Goal: Navigation & Orientation: Find specific page/section

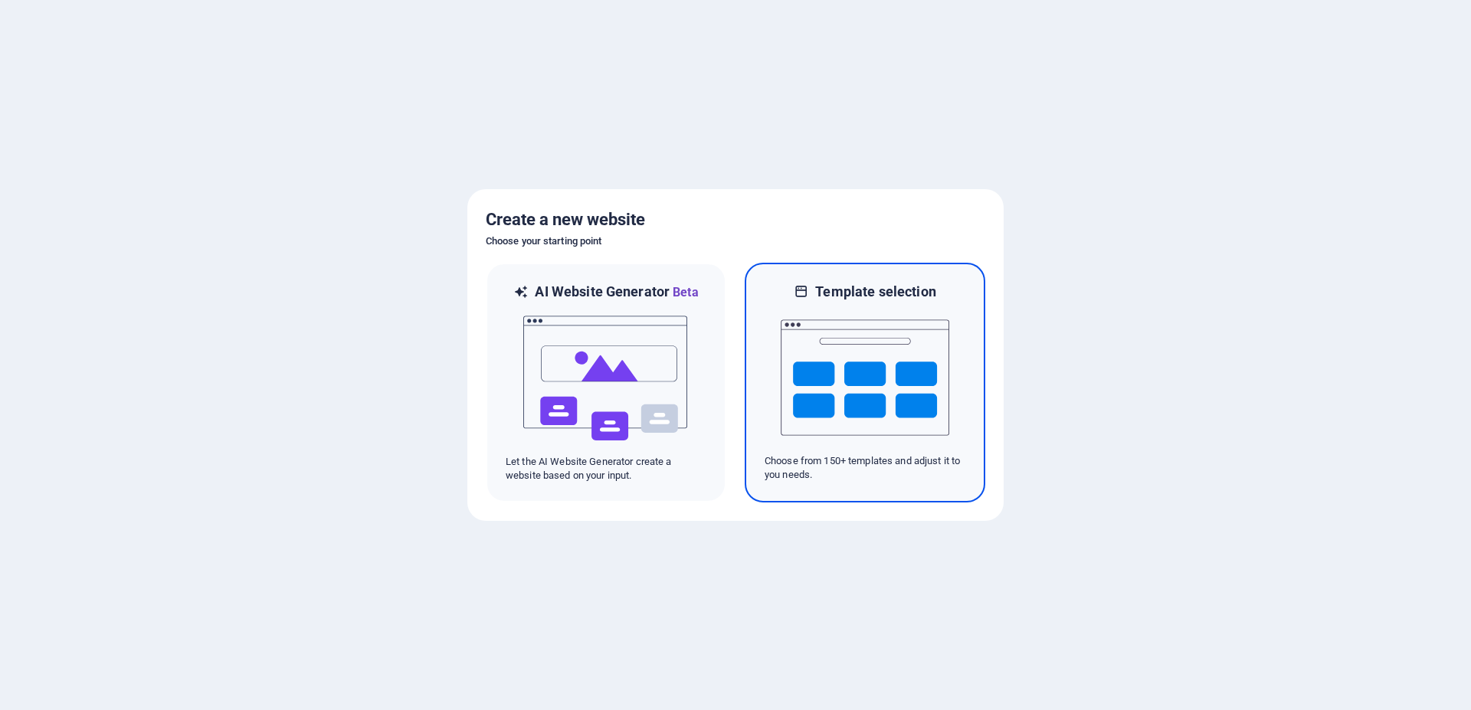
click at [843, 406] on img at bounding box center [865, 377] width 169 height 153
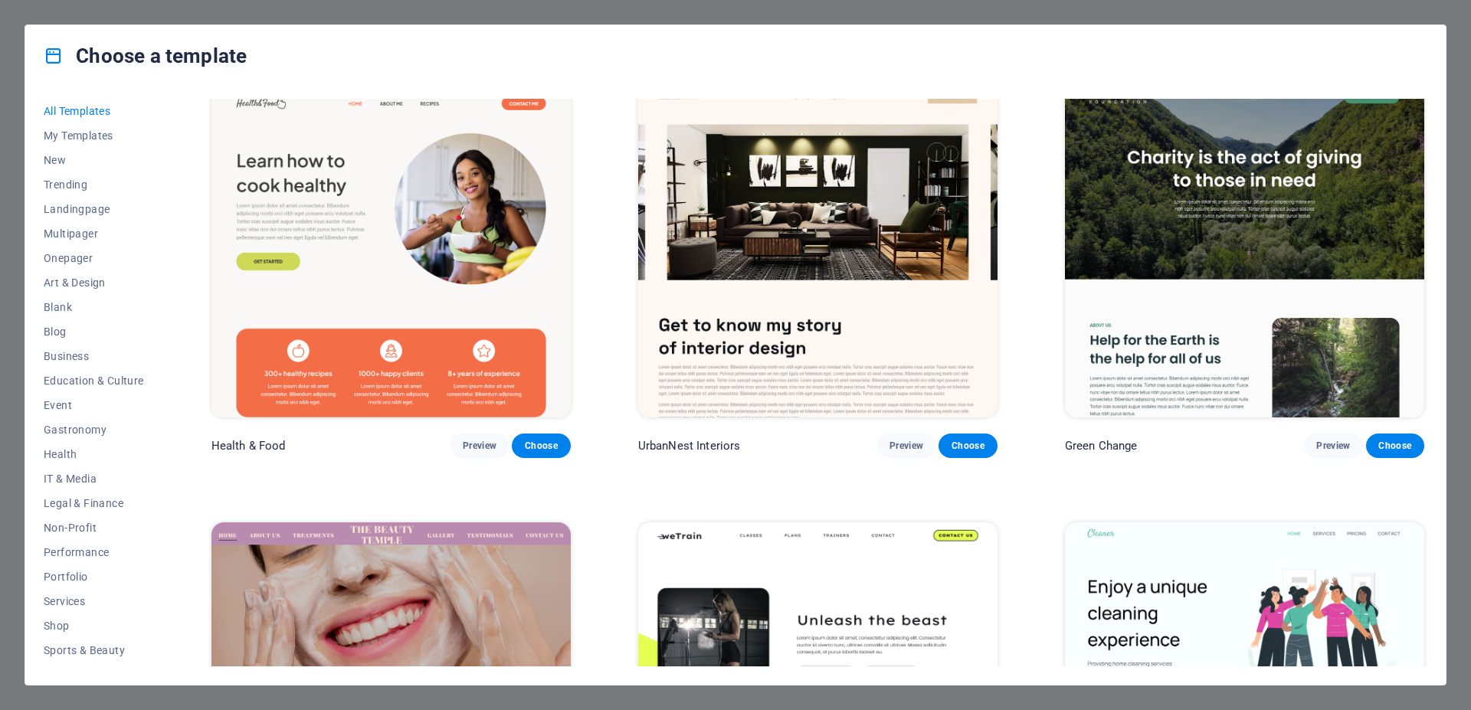
scroll to position [3282, 0]
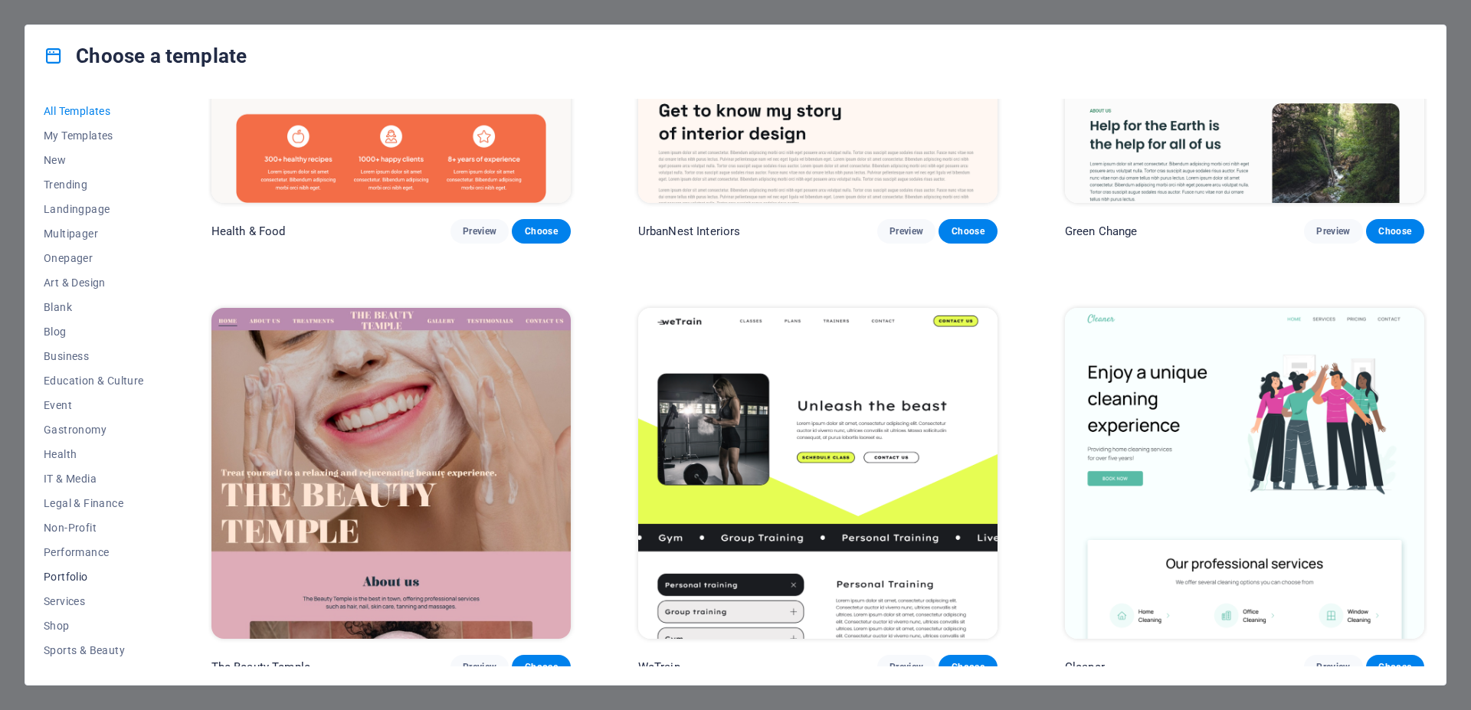
click at [88, 574] on span "Portfolio" at bounding box center [94, 577] width 100 height 12
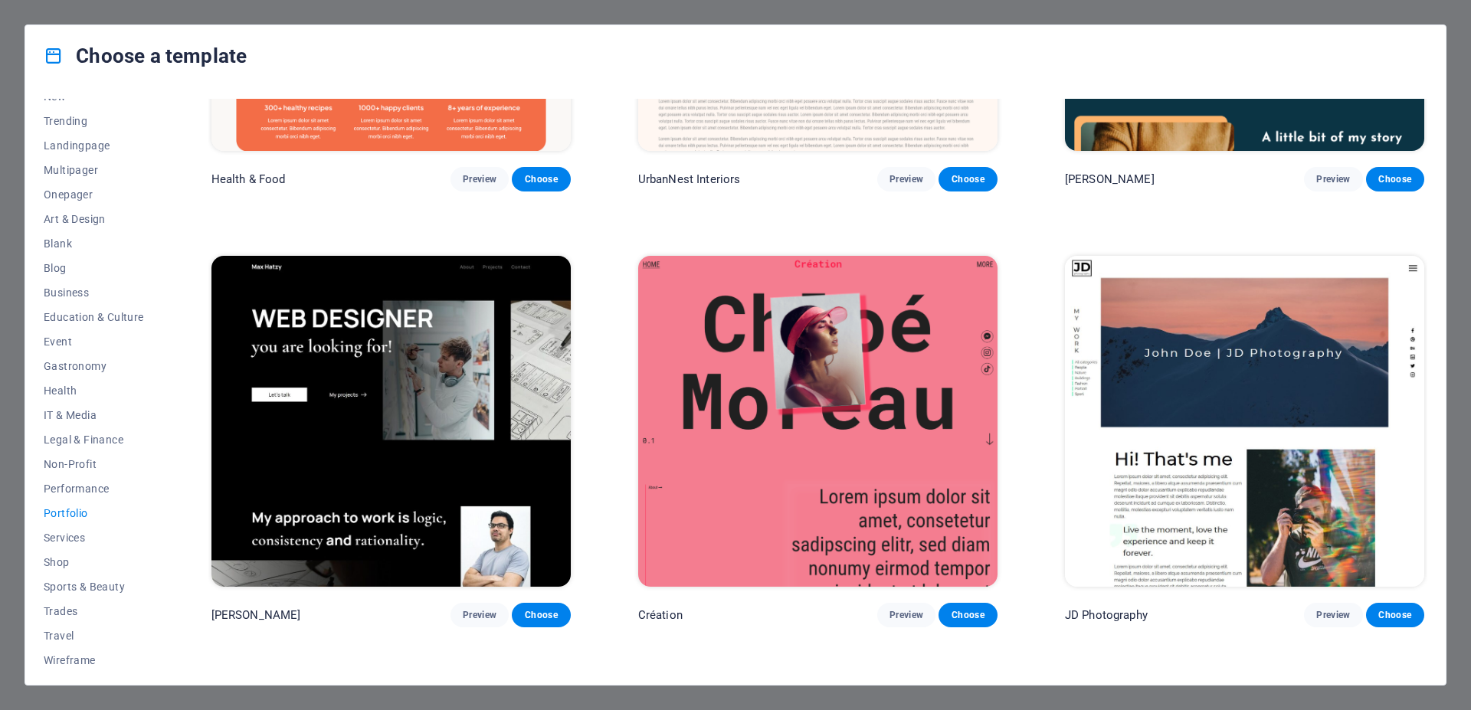
scroll to position [70, 0]
click at [58, 551] on span "Shop" at bounding box center [94, 556] width 100 height 12
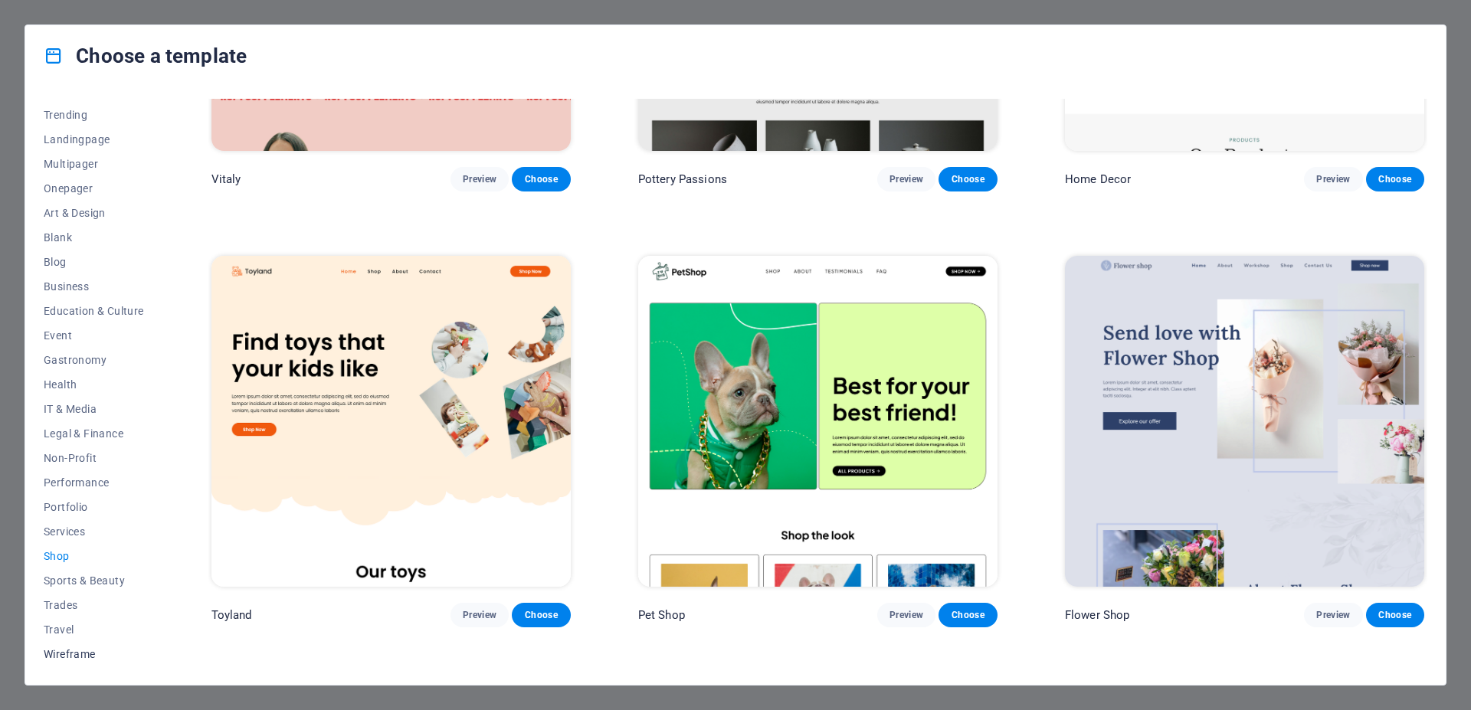
click at [85, 656] on span "Wireframe" at bounding box center [94, 654] width 100 height 12
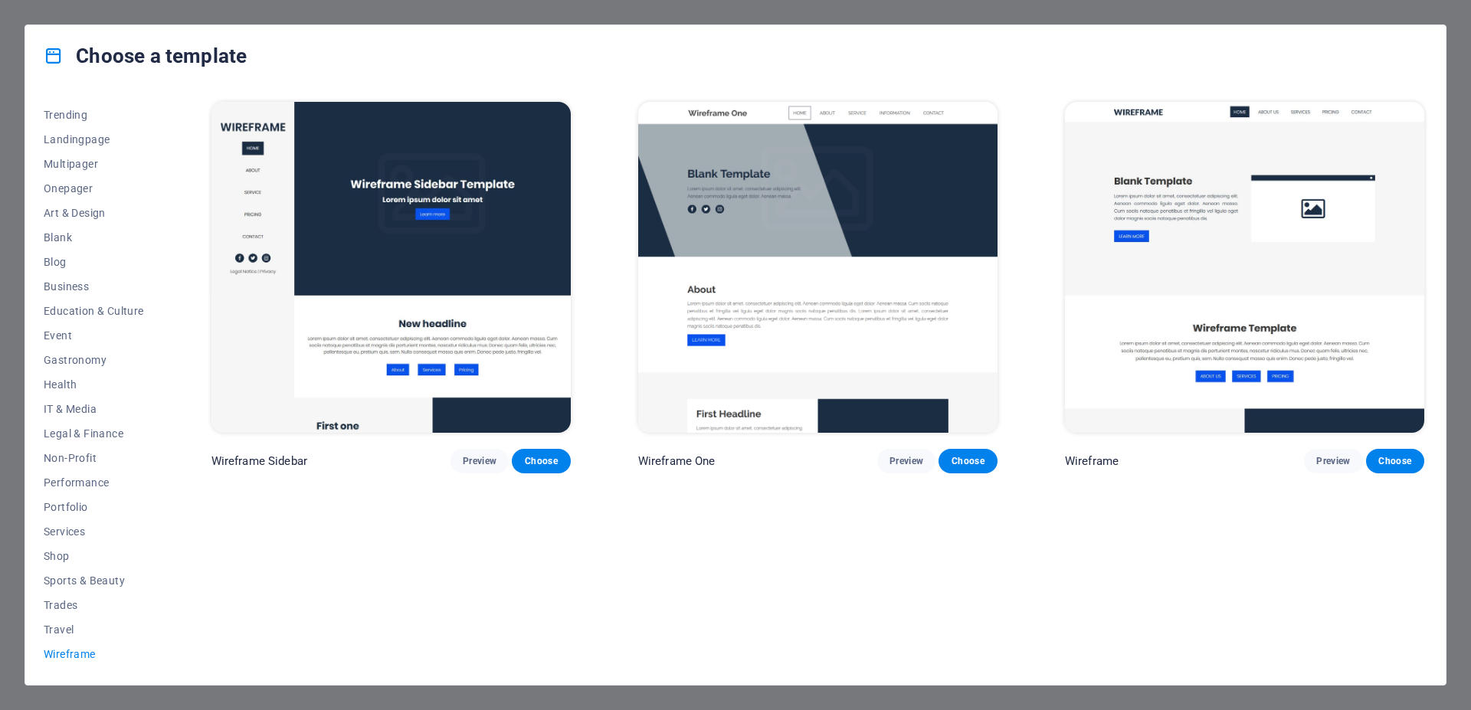
scroll to position [0, 0]
click at [64, 630] on span "Travel" at bounding box center [94, 630] width 100 height 12
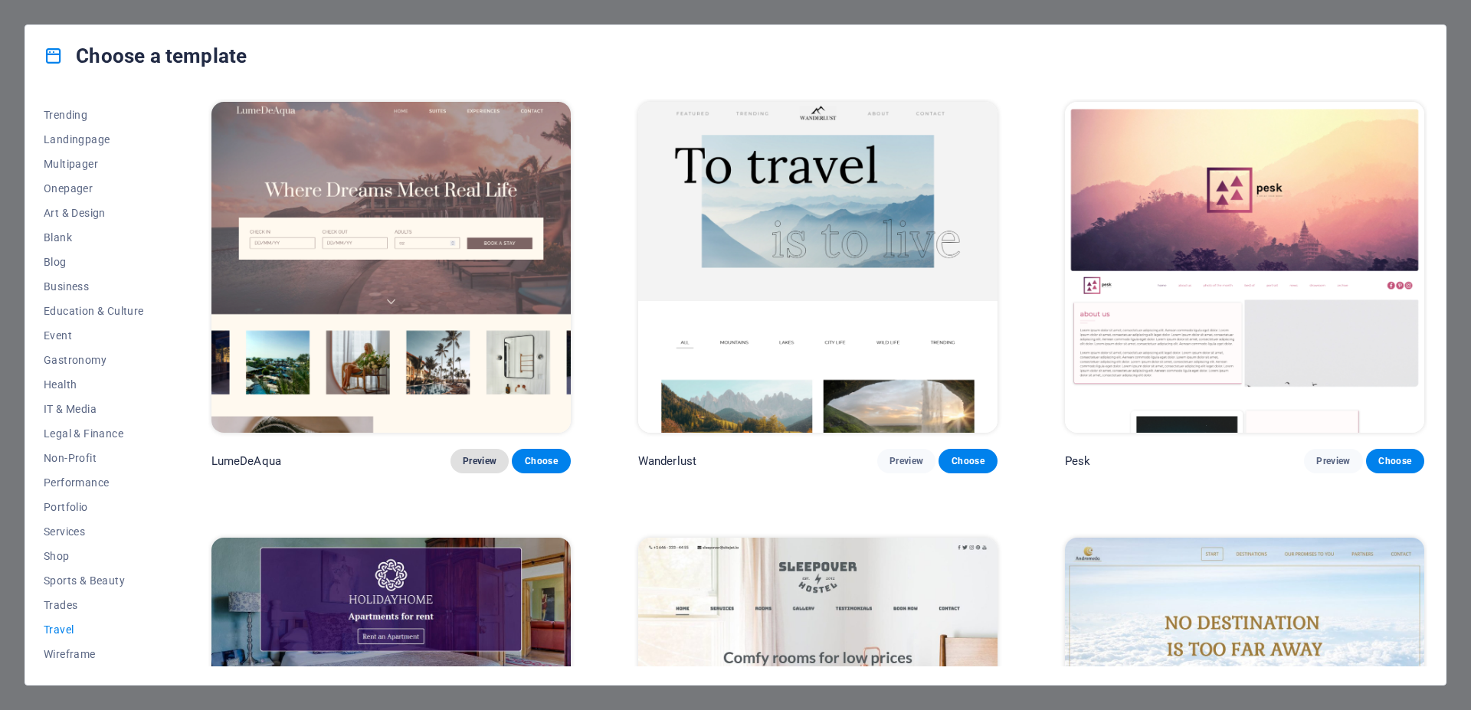
click at [470, 455] on span "Preview" at bounding box center [480, 461] width 34 height 12
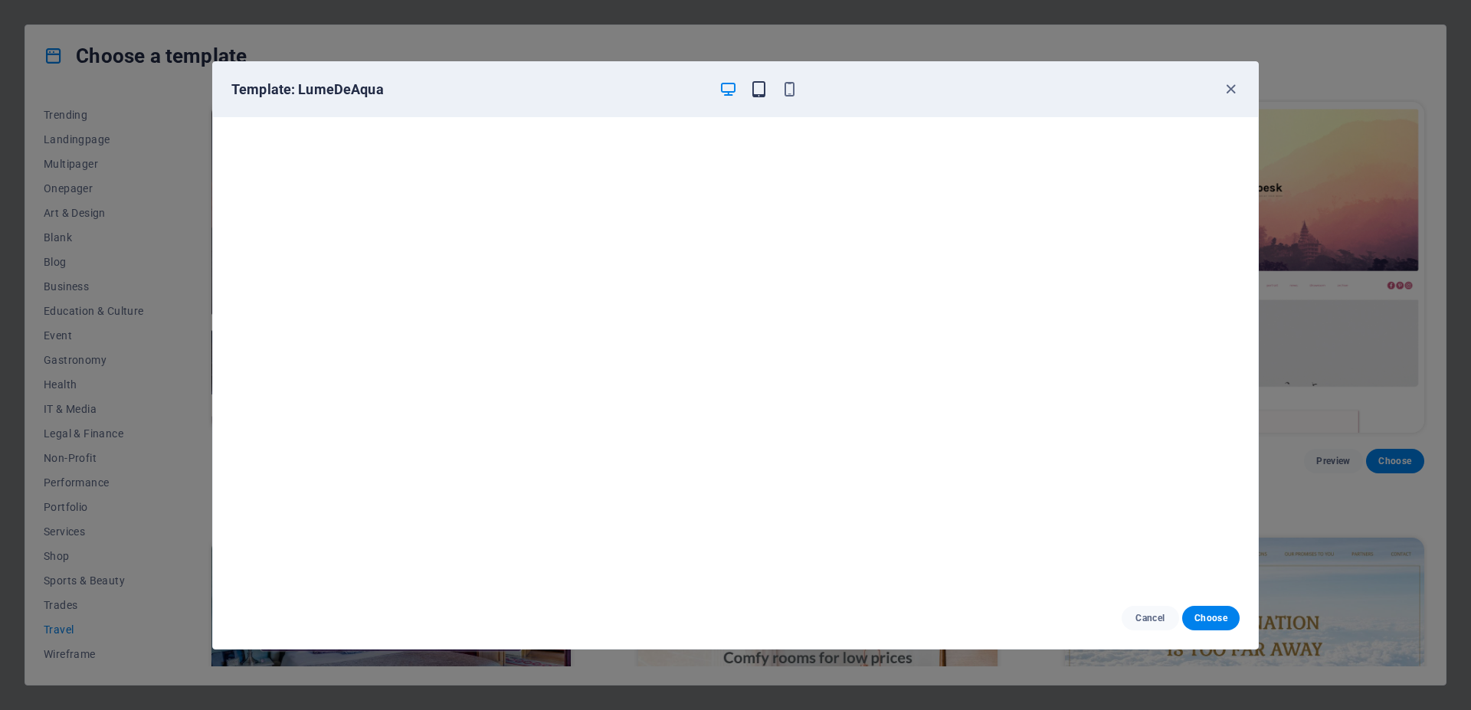
click at [763, 95] on icon "button" at bounding box center [759, 89] width 18 height 18
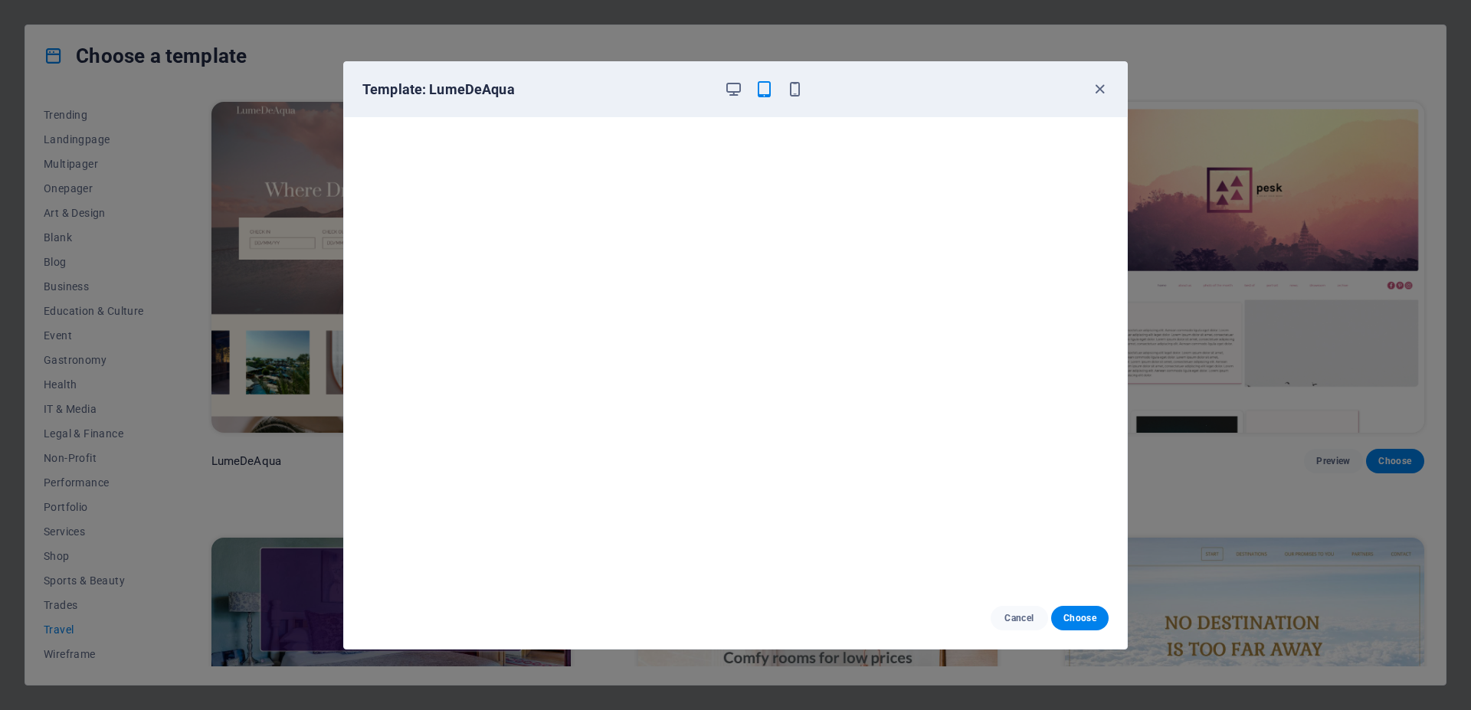
click at [784, 87] on div at bounding box center [764, 89] width 80 height 18
click at [791, 88] on icon "button" at bounding box center [795, 89] width 18 height 18
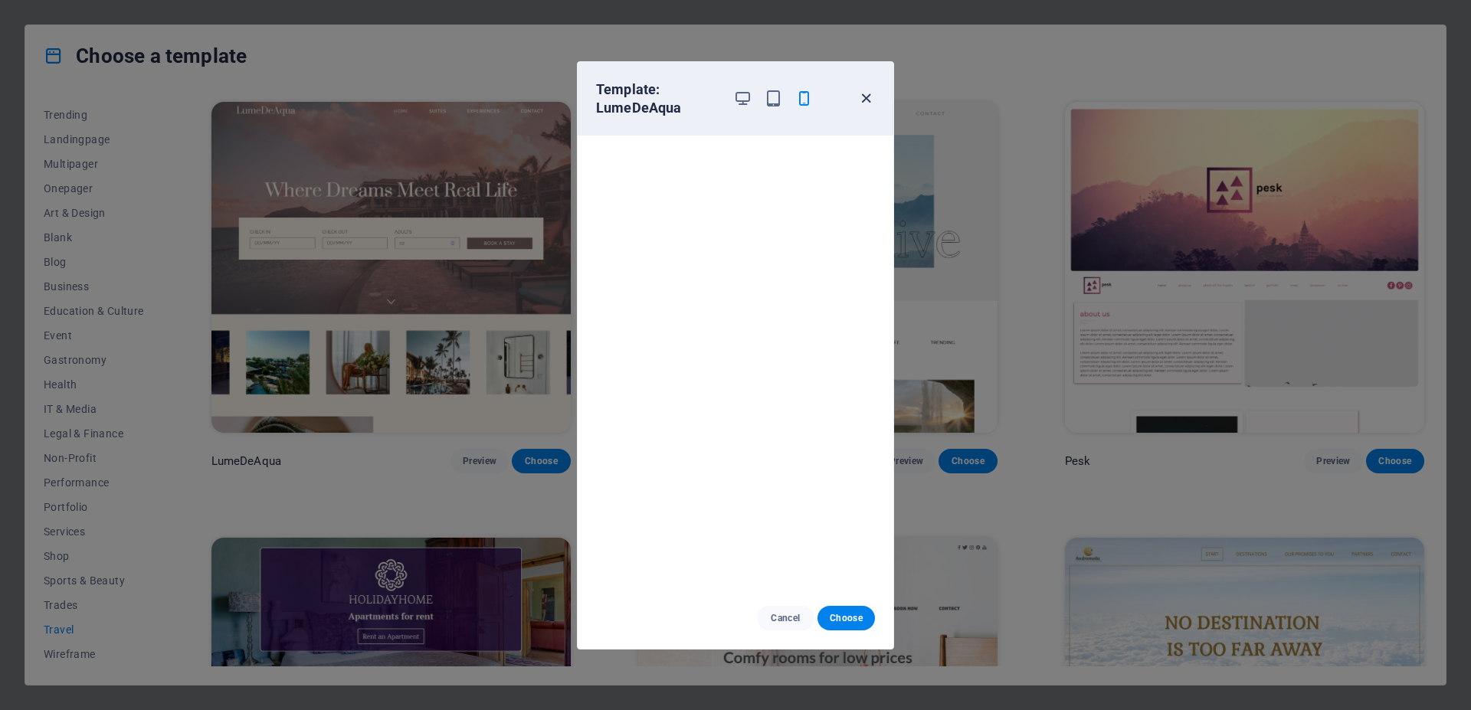
click at [868, 103] on icon "button" at bounding box center [866, 99] width 18 height 18
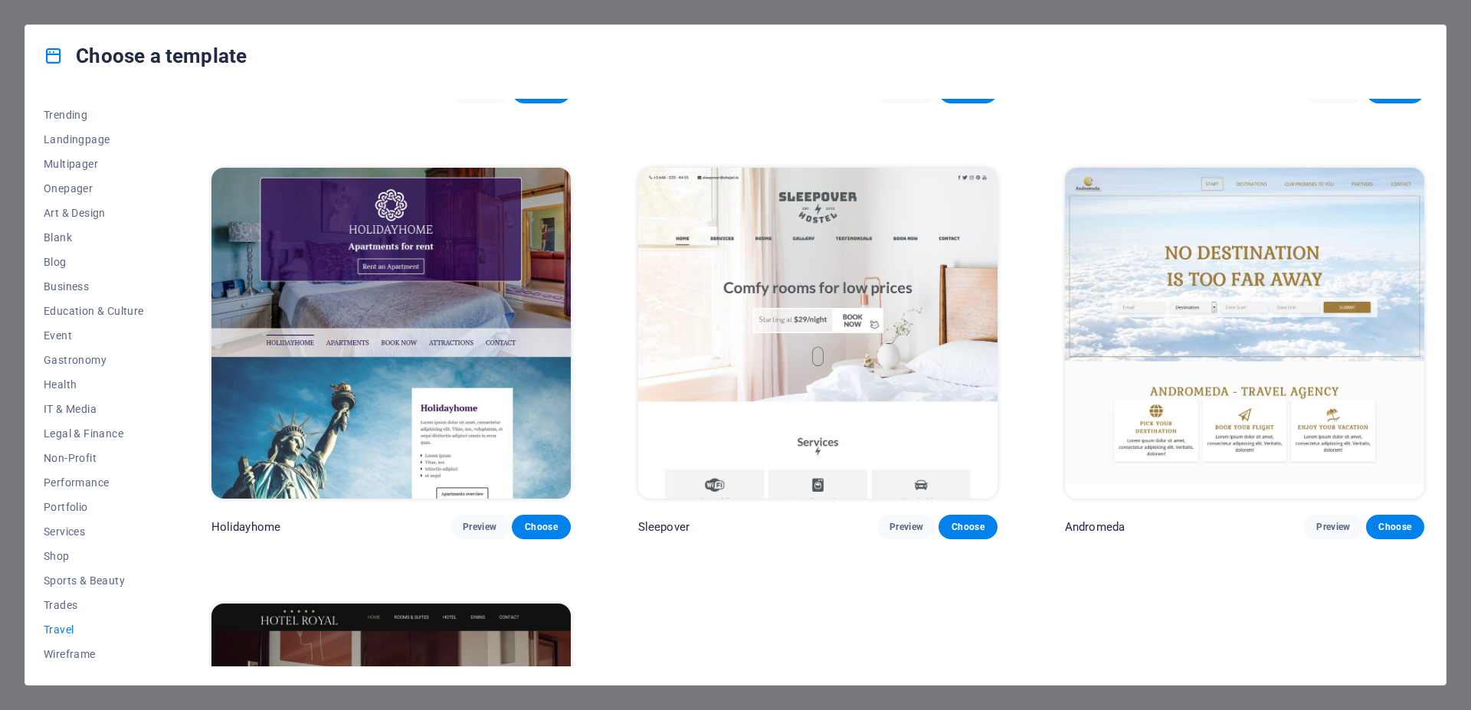
scroll to position [374, 0]
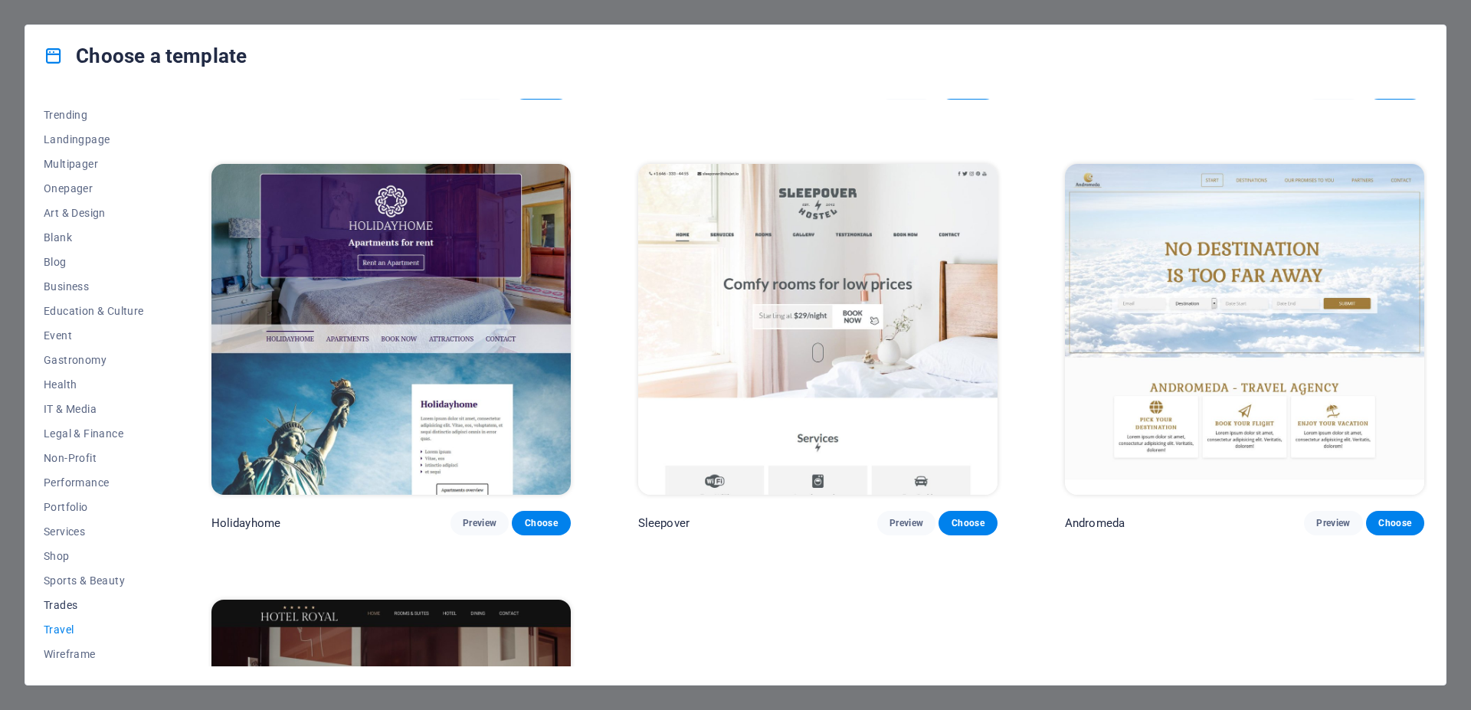
click at [53, 606] on span "Trades" at bounding box center [94, 605] width 100 height 12
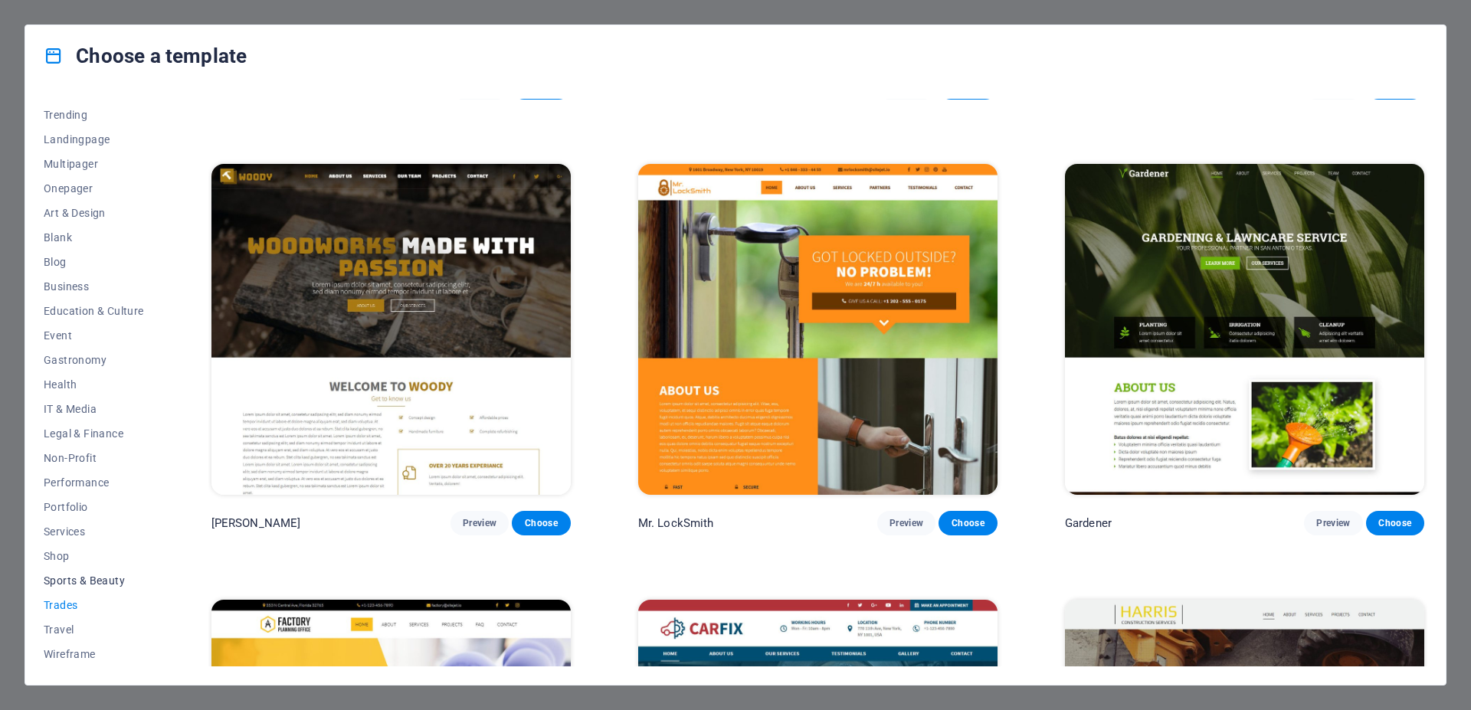
click at [69, 579] on span "Sports & Beauty" at bounding box center [94, 581] width 100 height 12
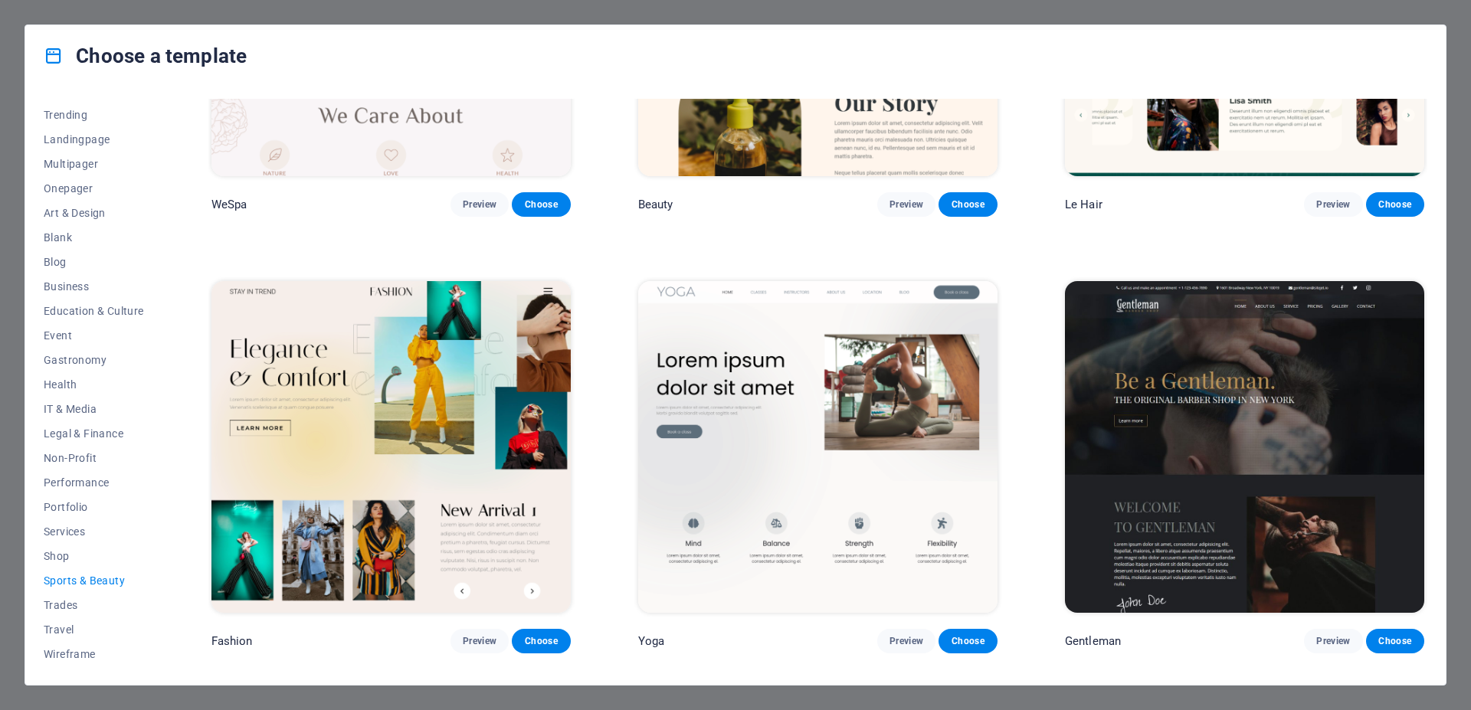
scroll to position [706, 0]
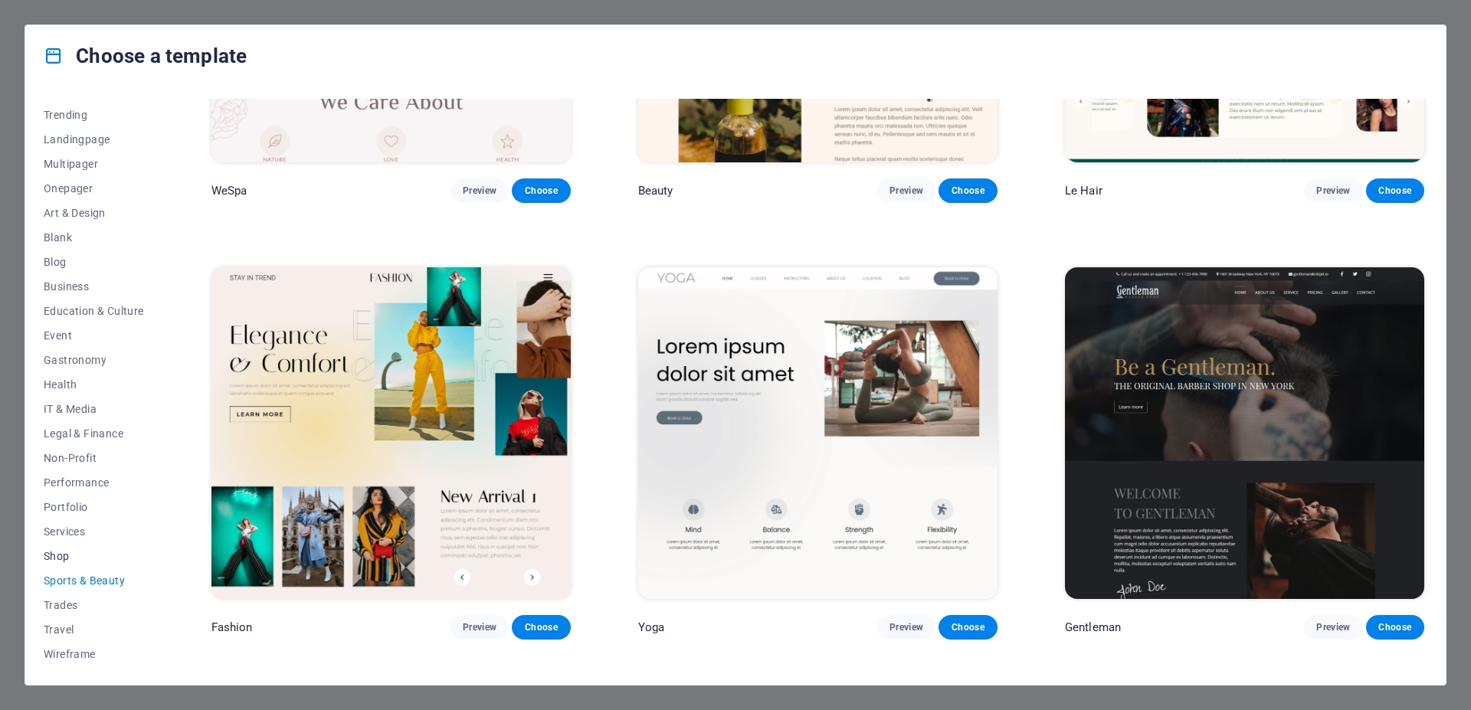
click at [57, 554] on span "Shop" at bounding box center [94, 556] width 100 height 12
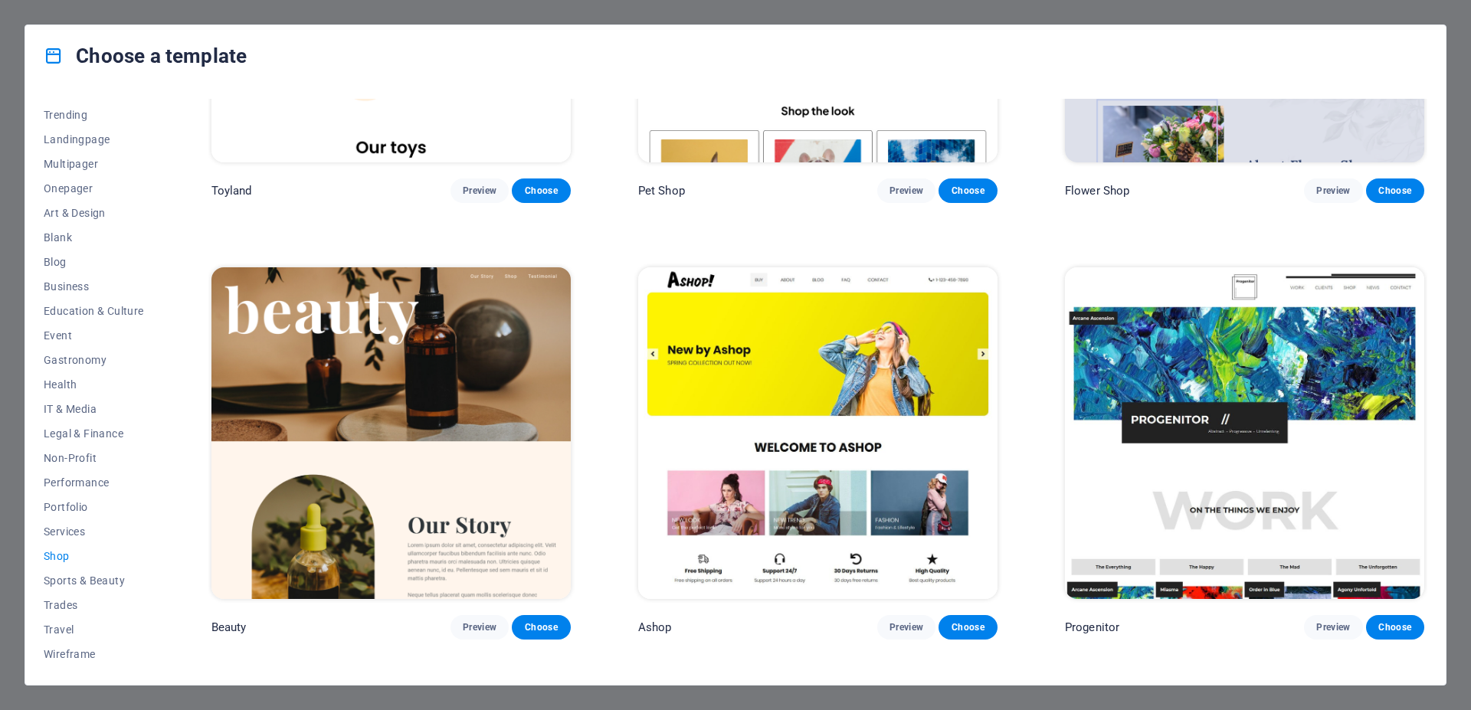
scroll to position [1085, 0]
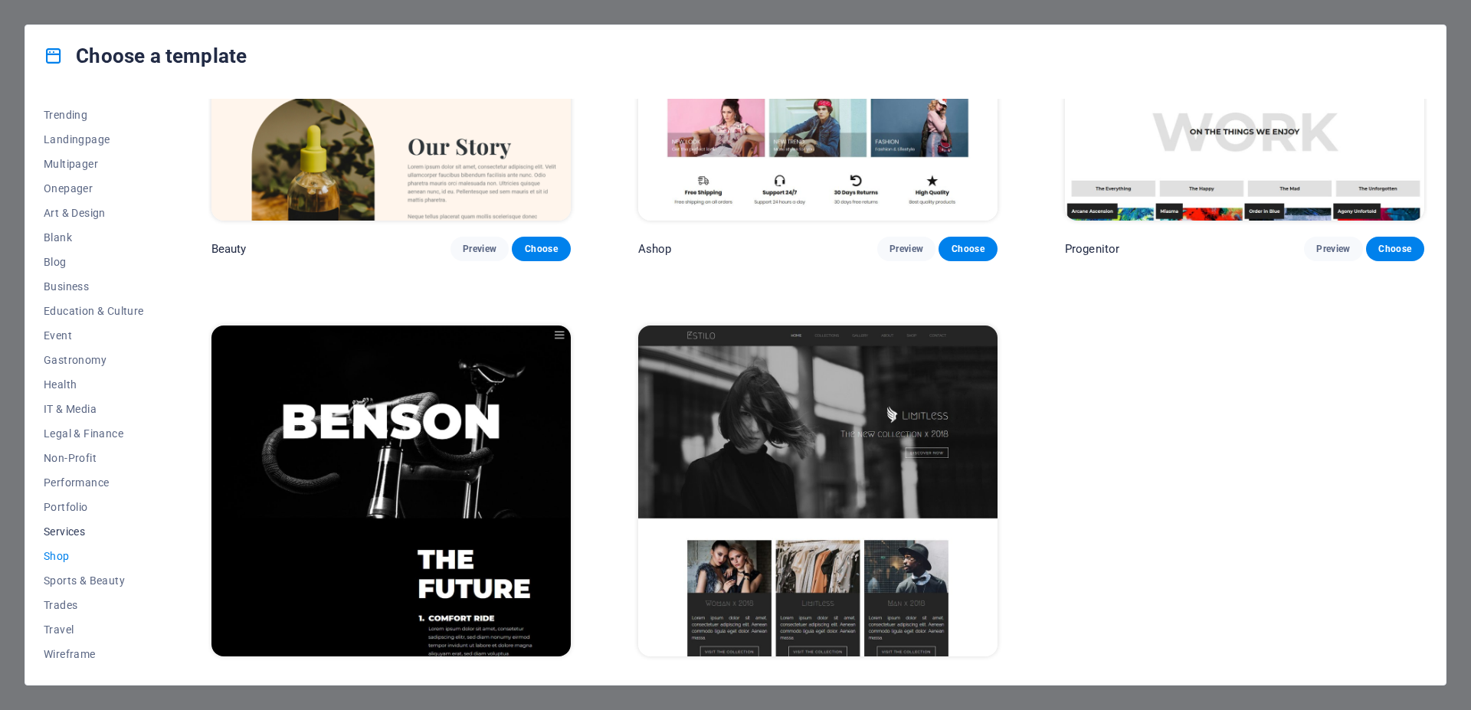
click at [80, 532] on span "Services" at bounding box center [94, 532] width 100 height 12
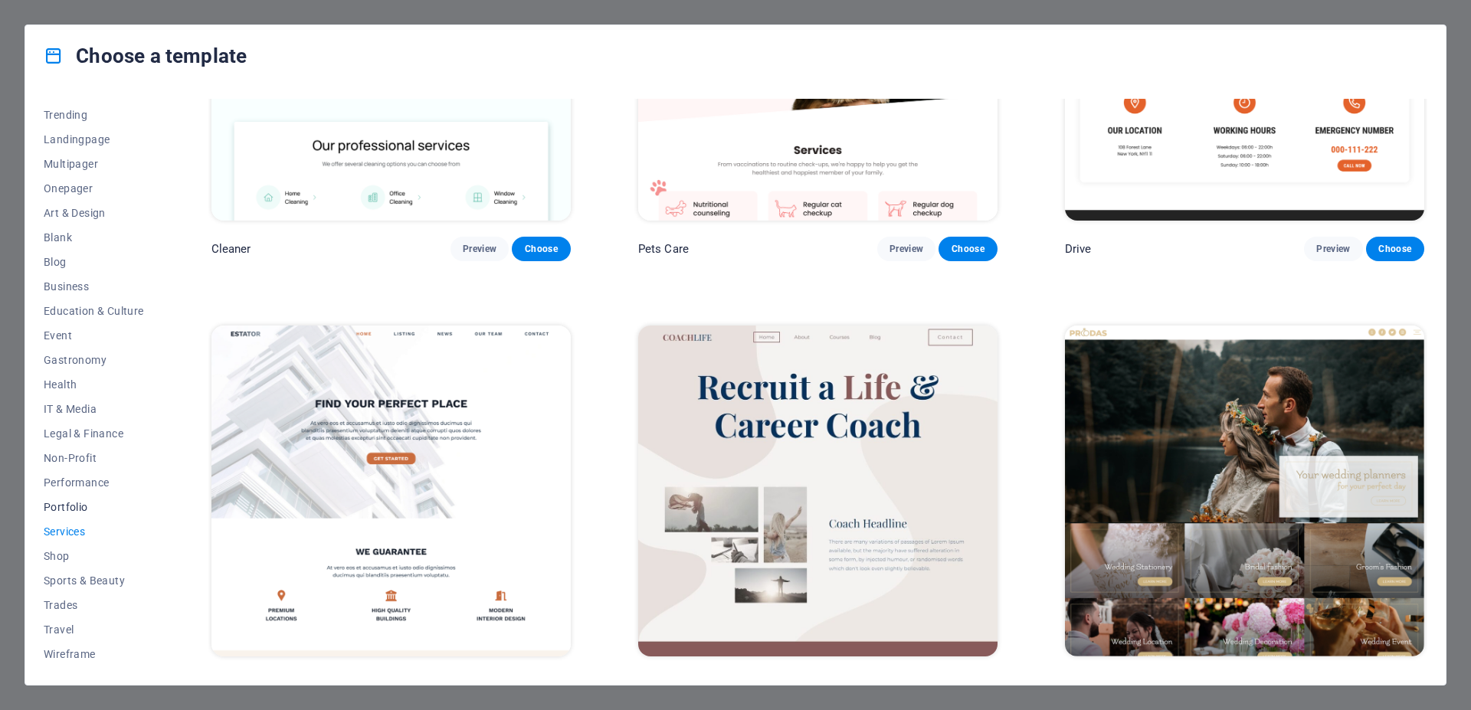
click at [74, 506] on span "Portfolio" at bounding box center [94, 507] width 100 height 12
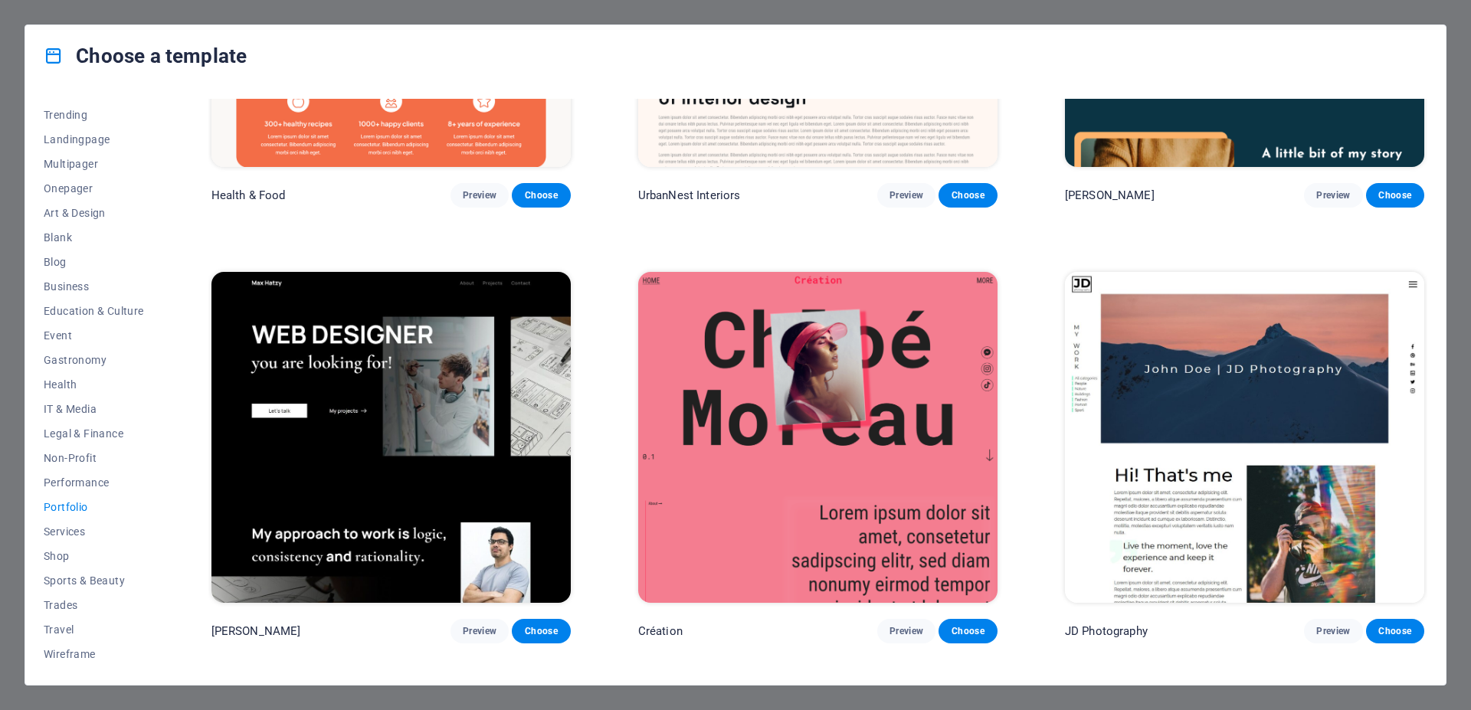
scroll to position [0, 0]
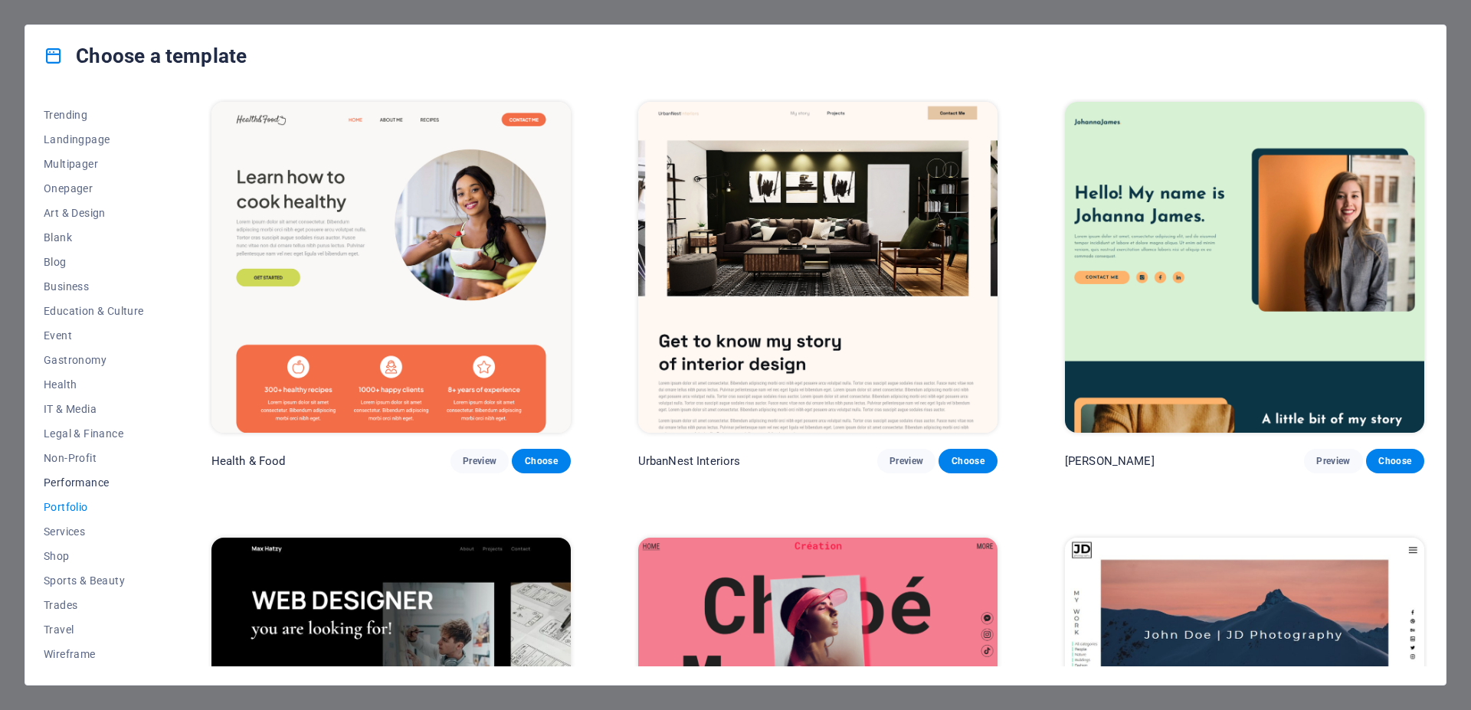
click at [74, 487] on span "Performance" at bounding box center [94, 482] width 100 height 12
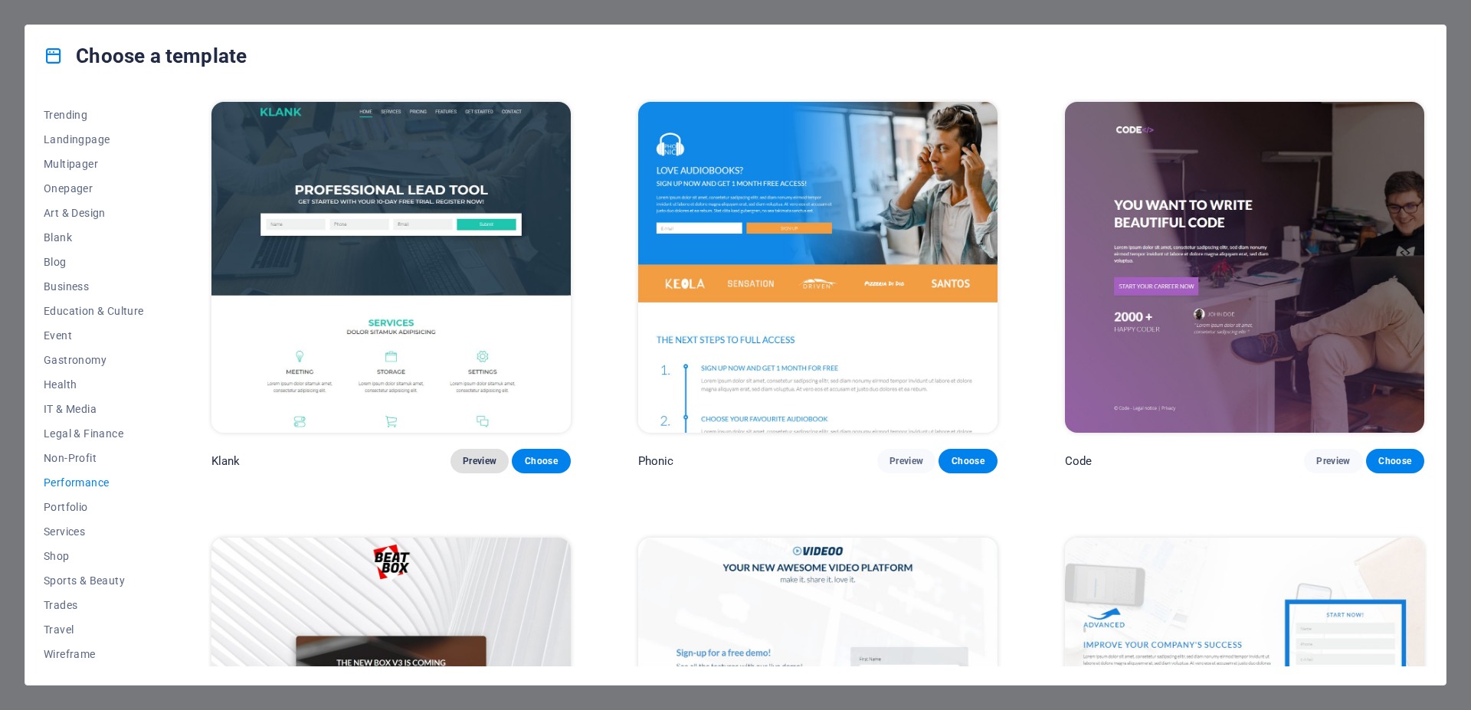
click at [483, 455] on span "Preview" at bounding box center [480, 461] width 34 height 12
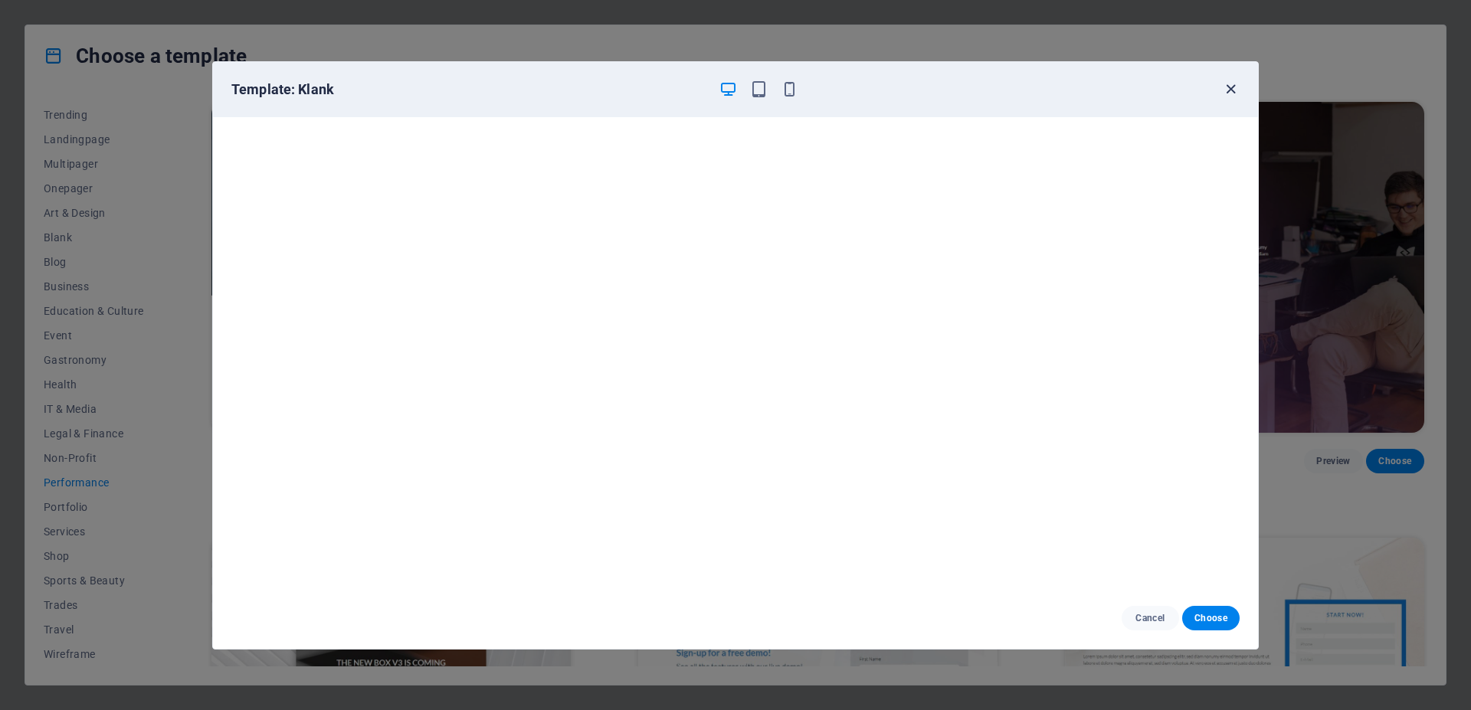
click at [1232, 83] on icon "button" at bounding box center [1231, 89] width 18 height 18
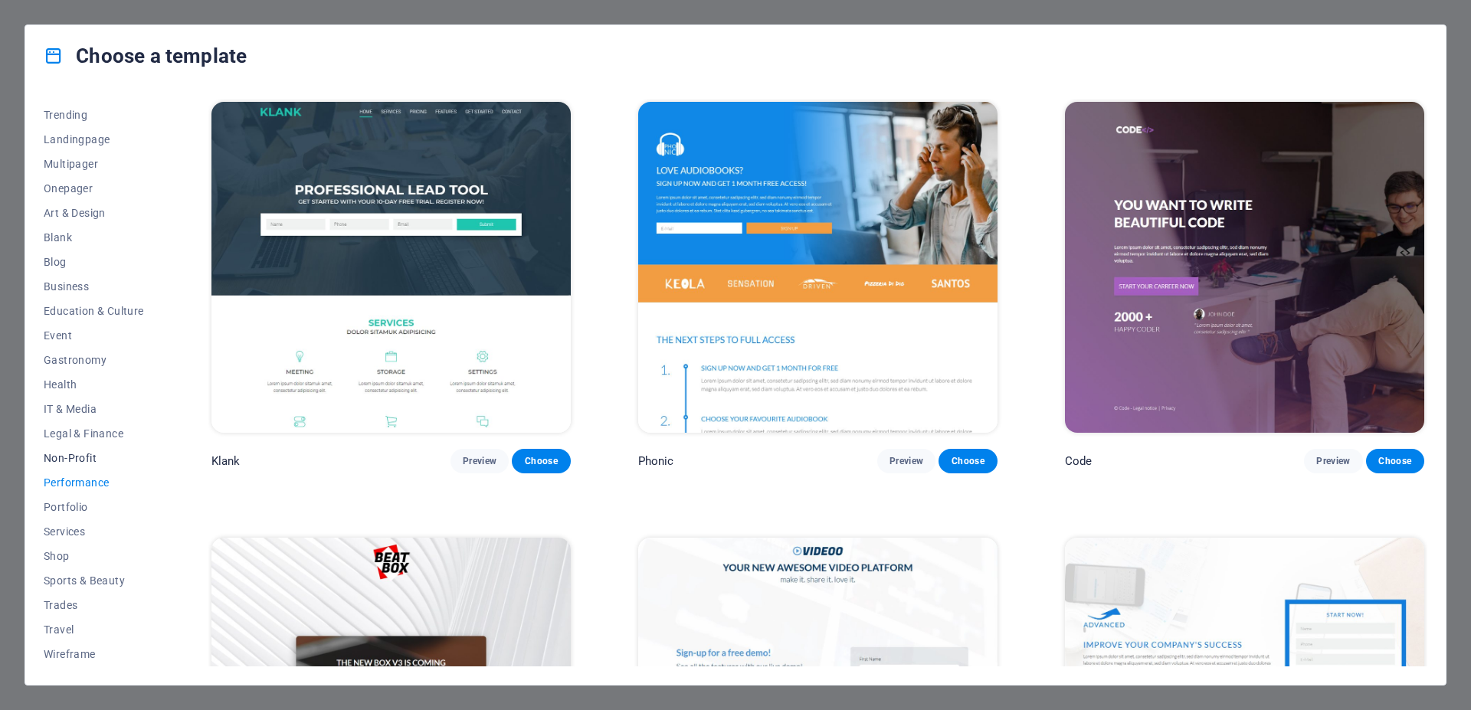
click at [69, 455] on span "Non-Profit" at bounding box center [94, 458] width 100 height 12
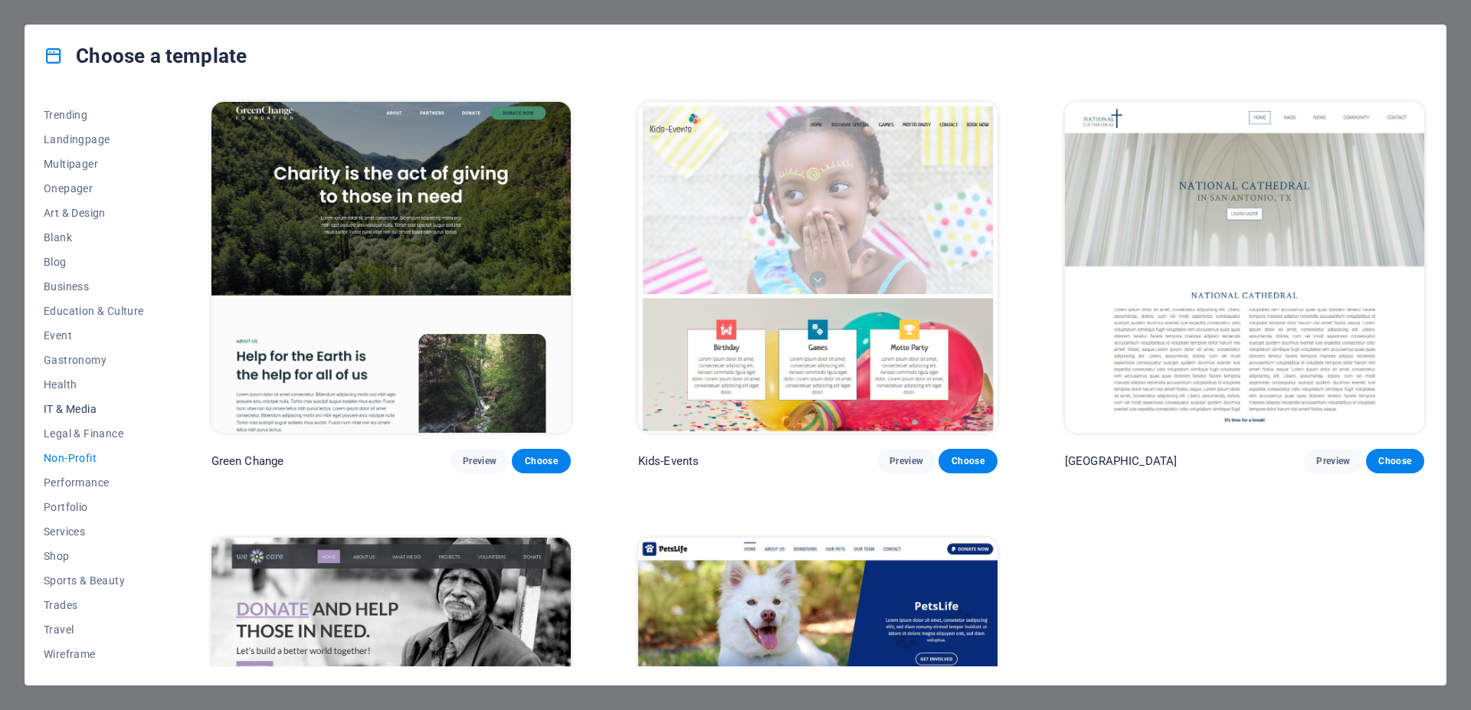
click at [90, 417] on button "IT & Media" at bounding box center [94, 409] width 100 height 25
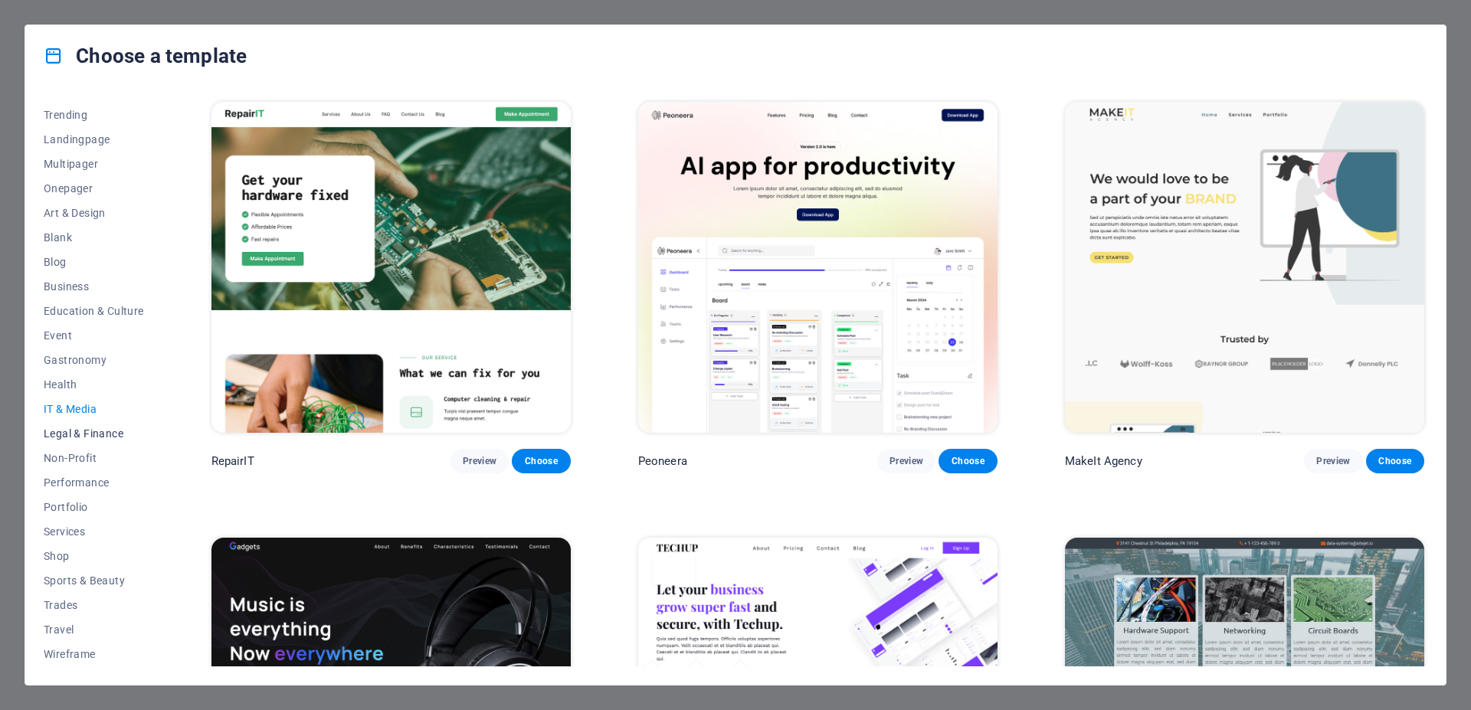
click at [90, 433] on span "Legal & Finance" at bounding box center [94, 433] width 100 height 12
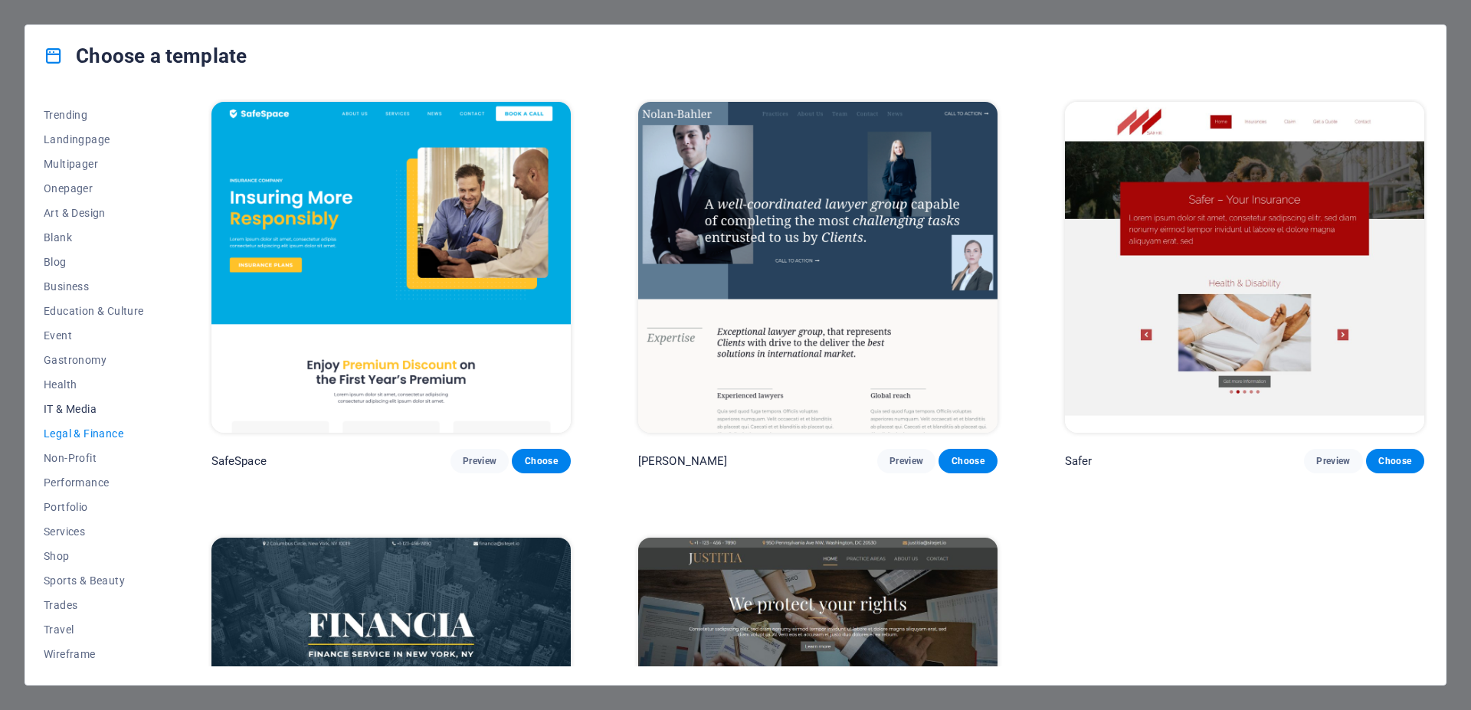
click at [79, 411] on span "IT & Media" at bounding box center [94, 409] width 100 height 12
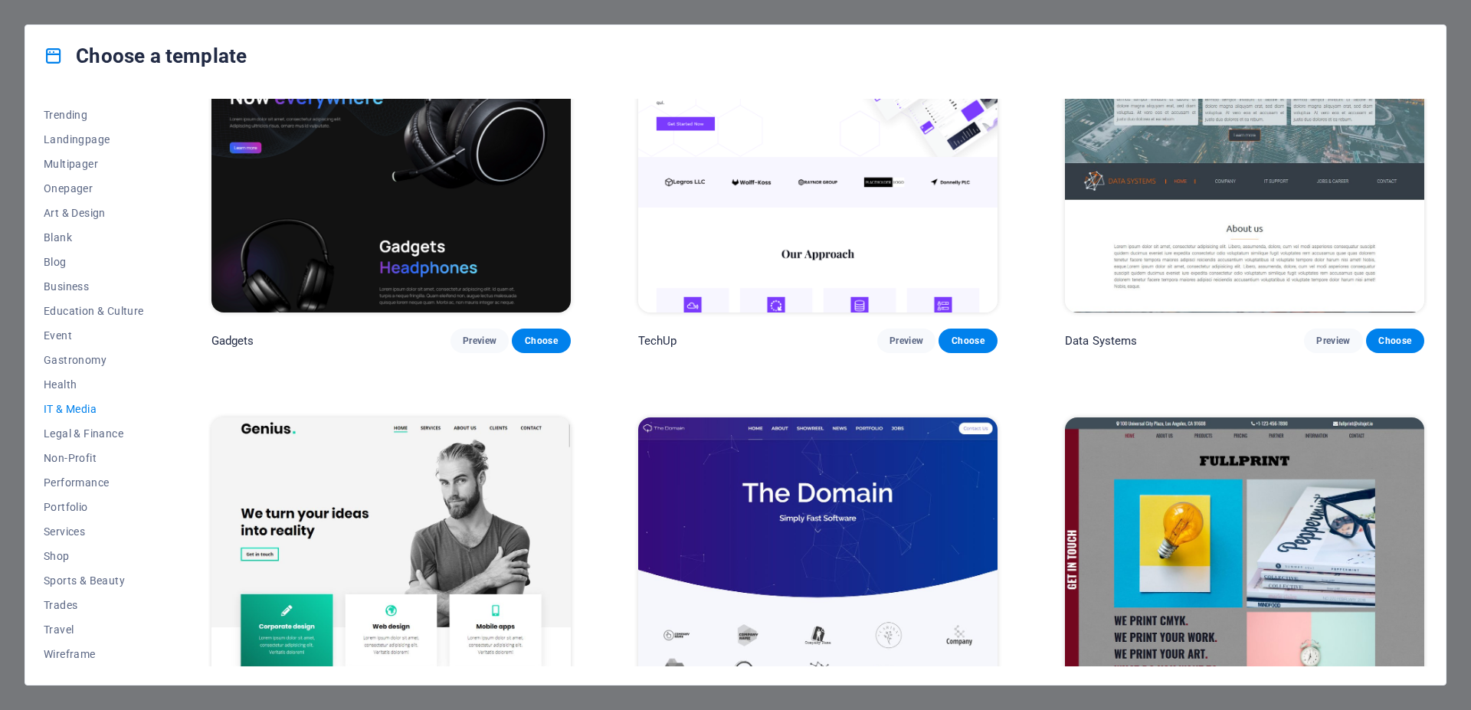
scroll to position [678, 0]
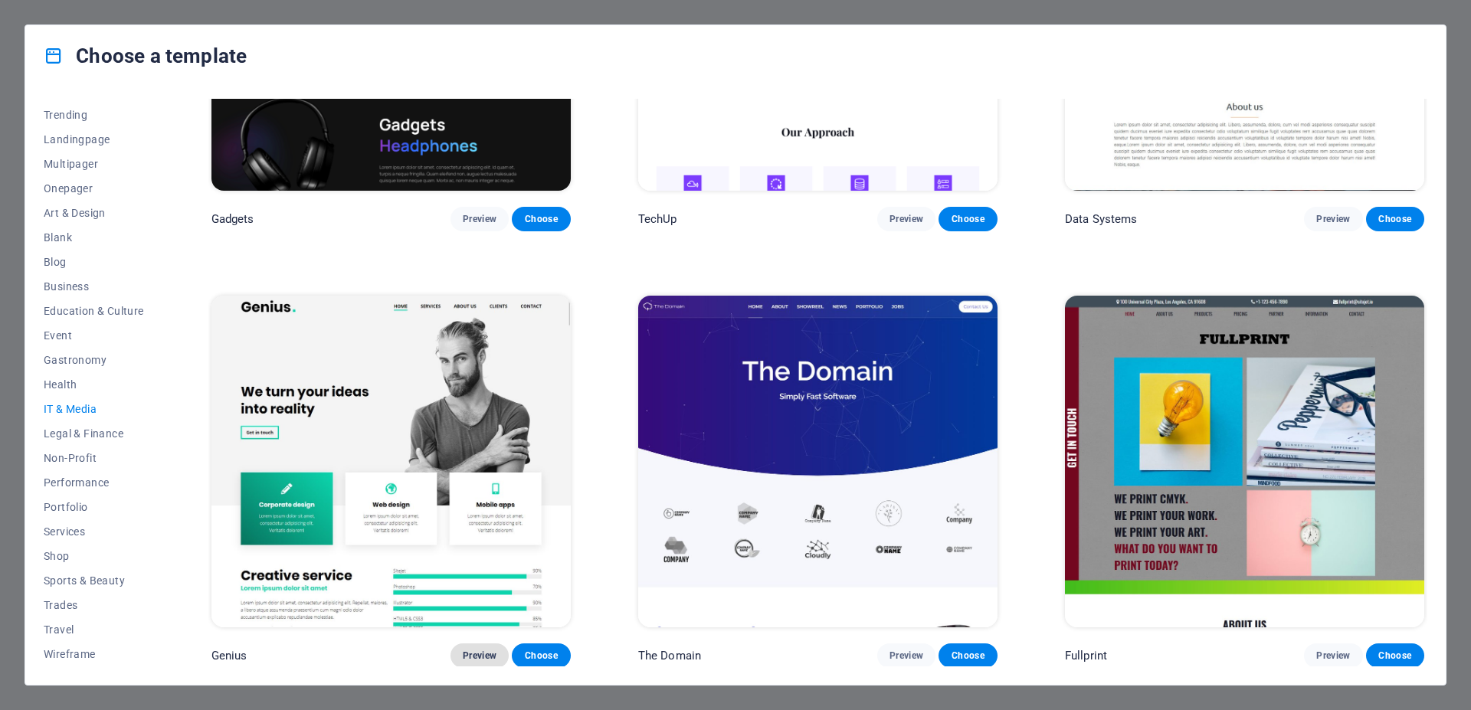
click at [487, 650] on span "Preview" at bounding box center [480, 656] width 34 height 12
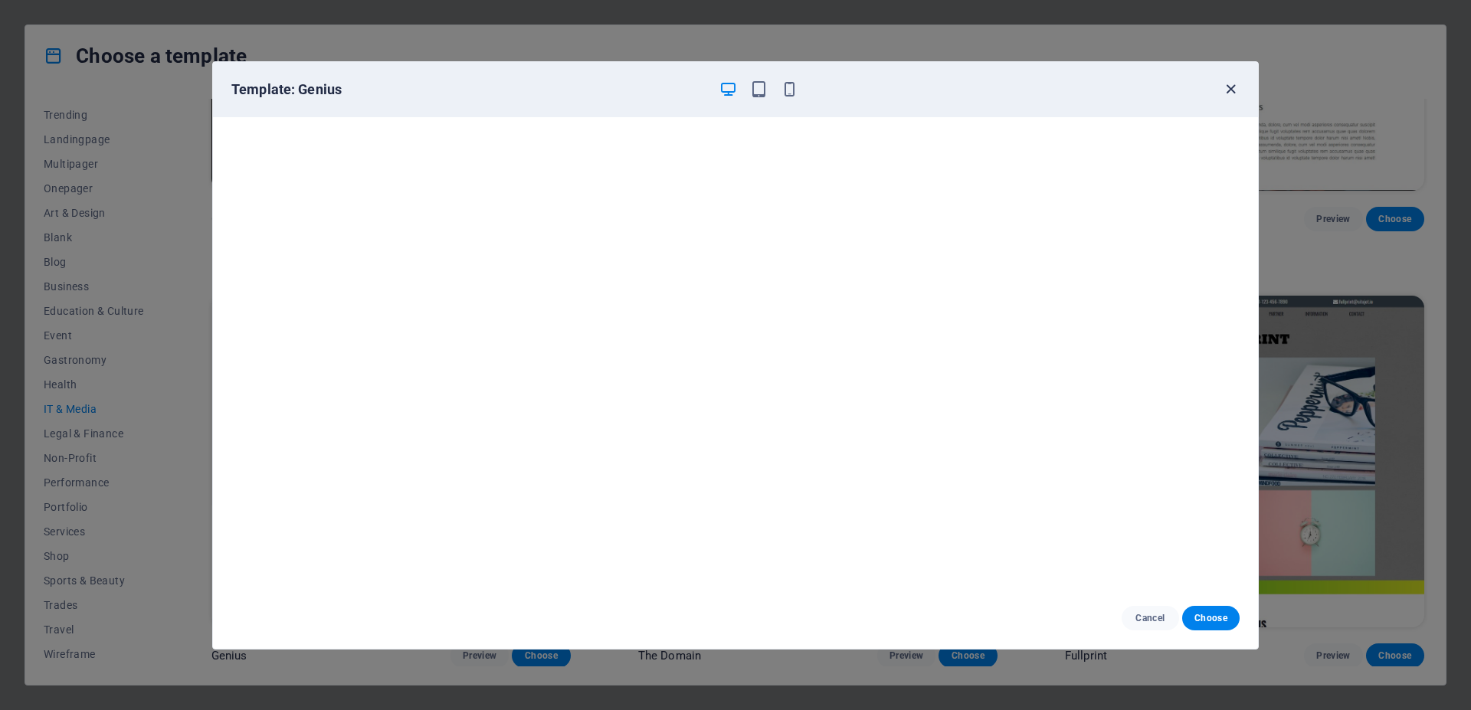
click at [1236, 90] on icon "button" at bounding box center [1231, 89] width 18 height 18
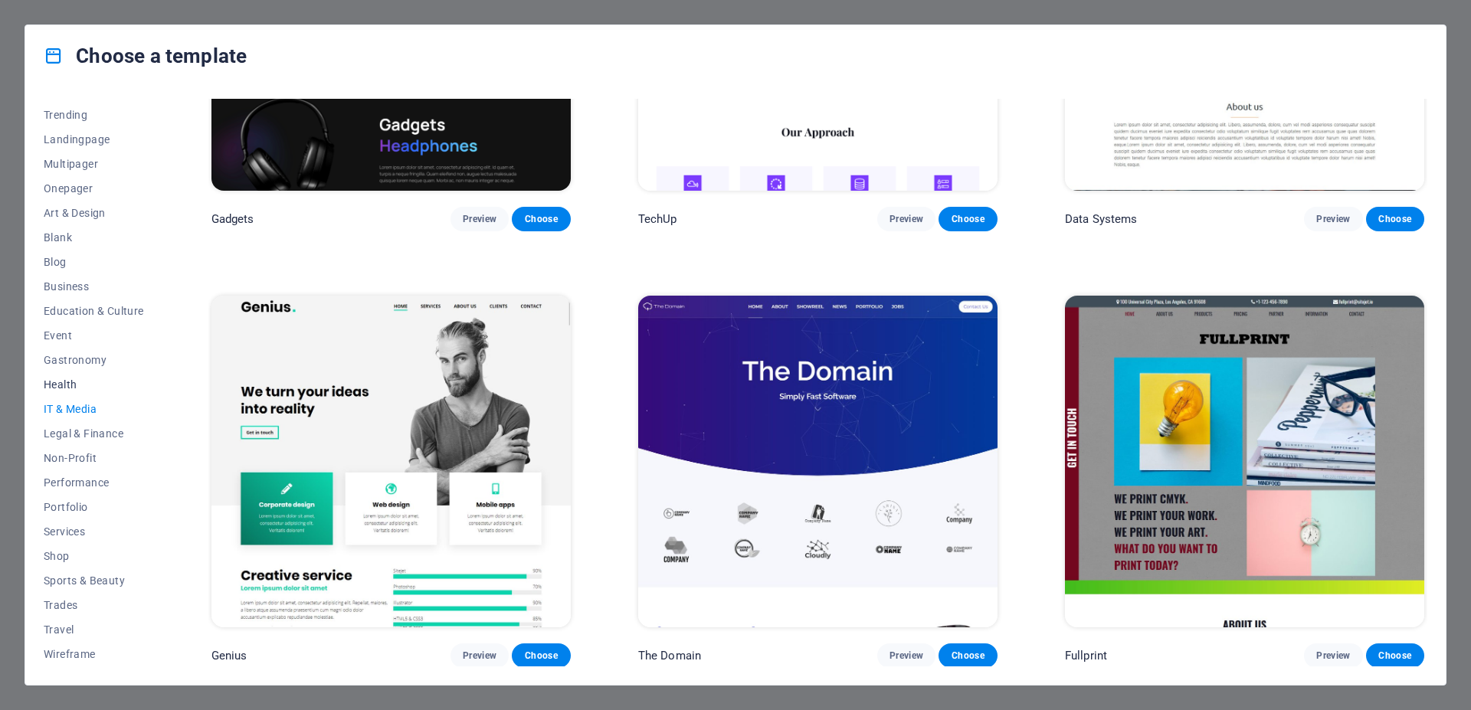
click at [60, 388] on span "Health" at bounding box center [94, 384] width 100 height 12
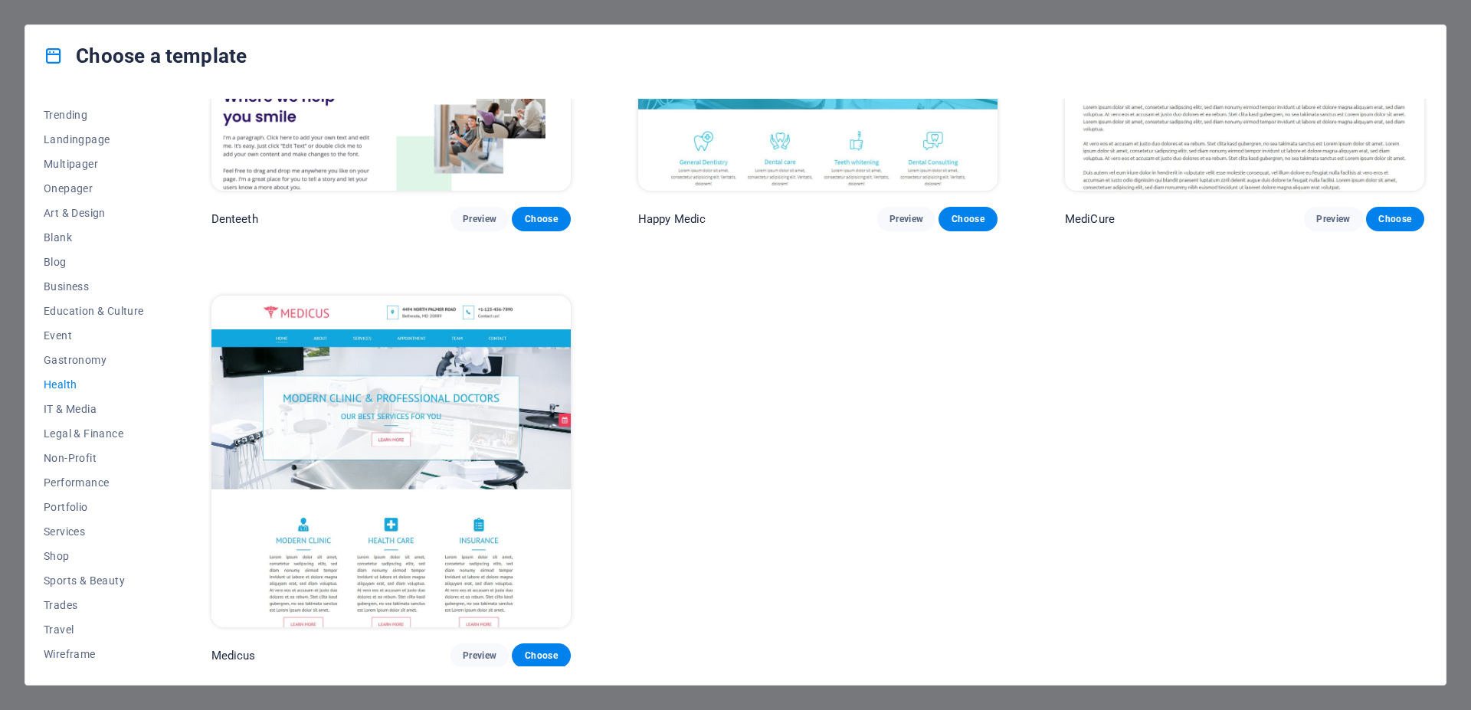
scroll to position [655, 0]
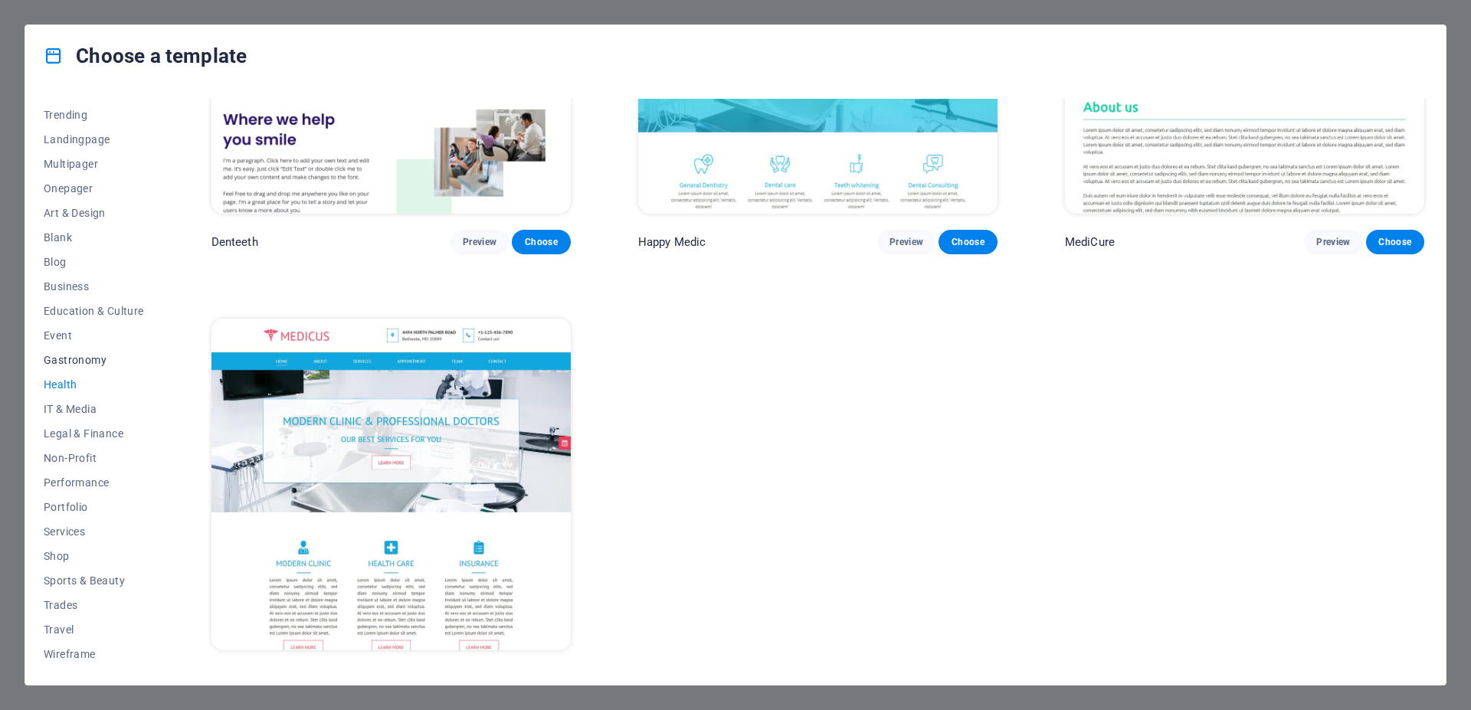
click at [70, 358] on span "Gastronomy" at bounding box center [94, 360] width 100 height 12
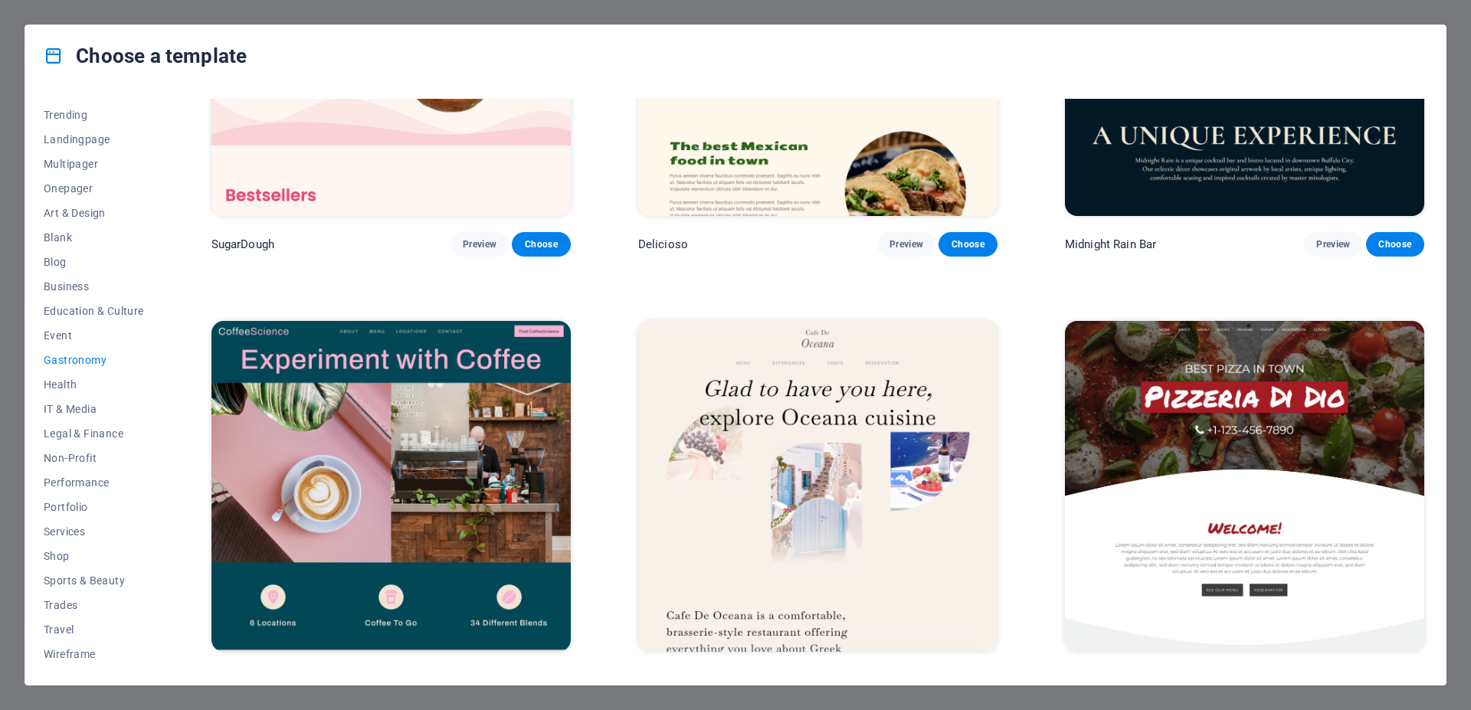
scroll to position [332, 0]
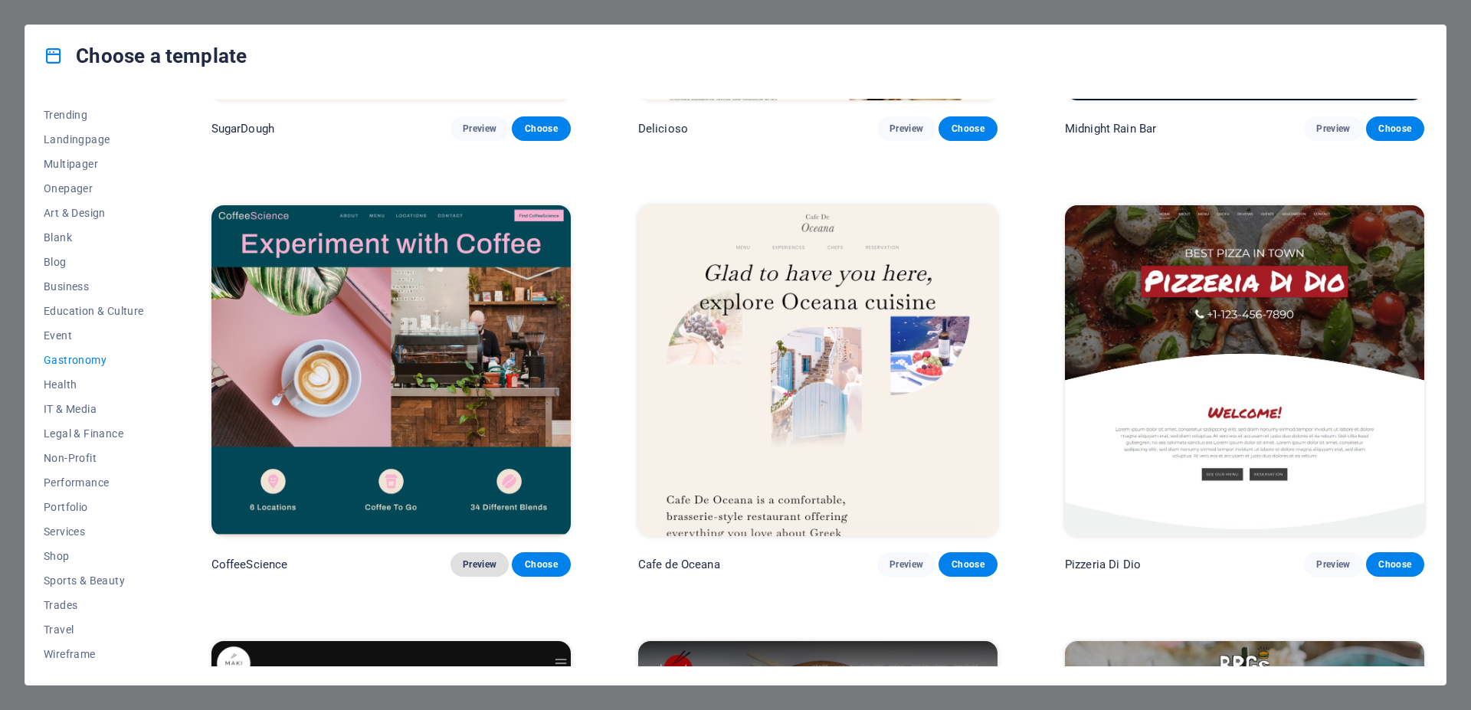
click at [486, 558] on span "Preview" at bounding box center [480, 564] width 34 height 12
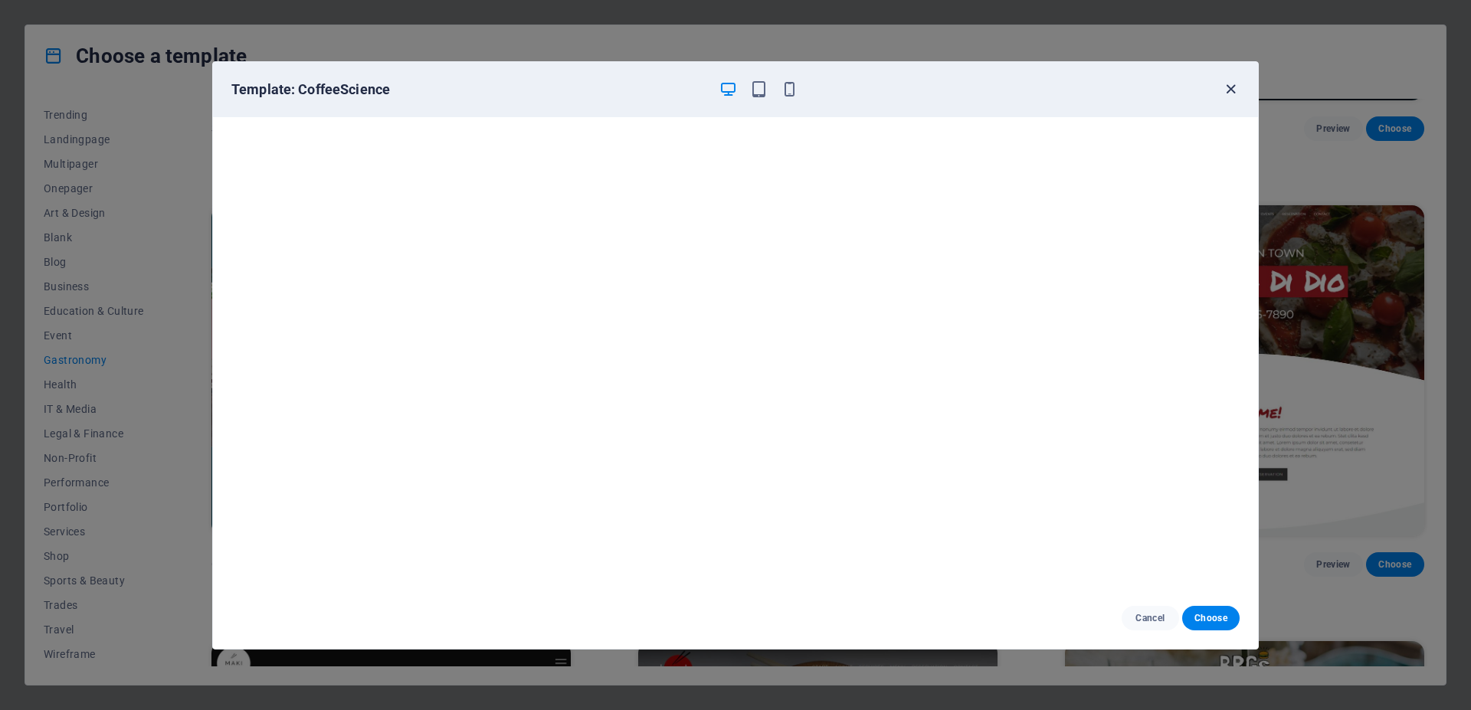
click at [1230, 91] on icon "button" at bounding box center [1231, 89] width 18 height 18
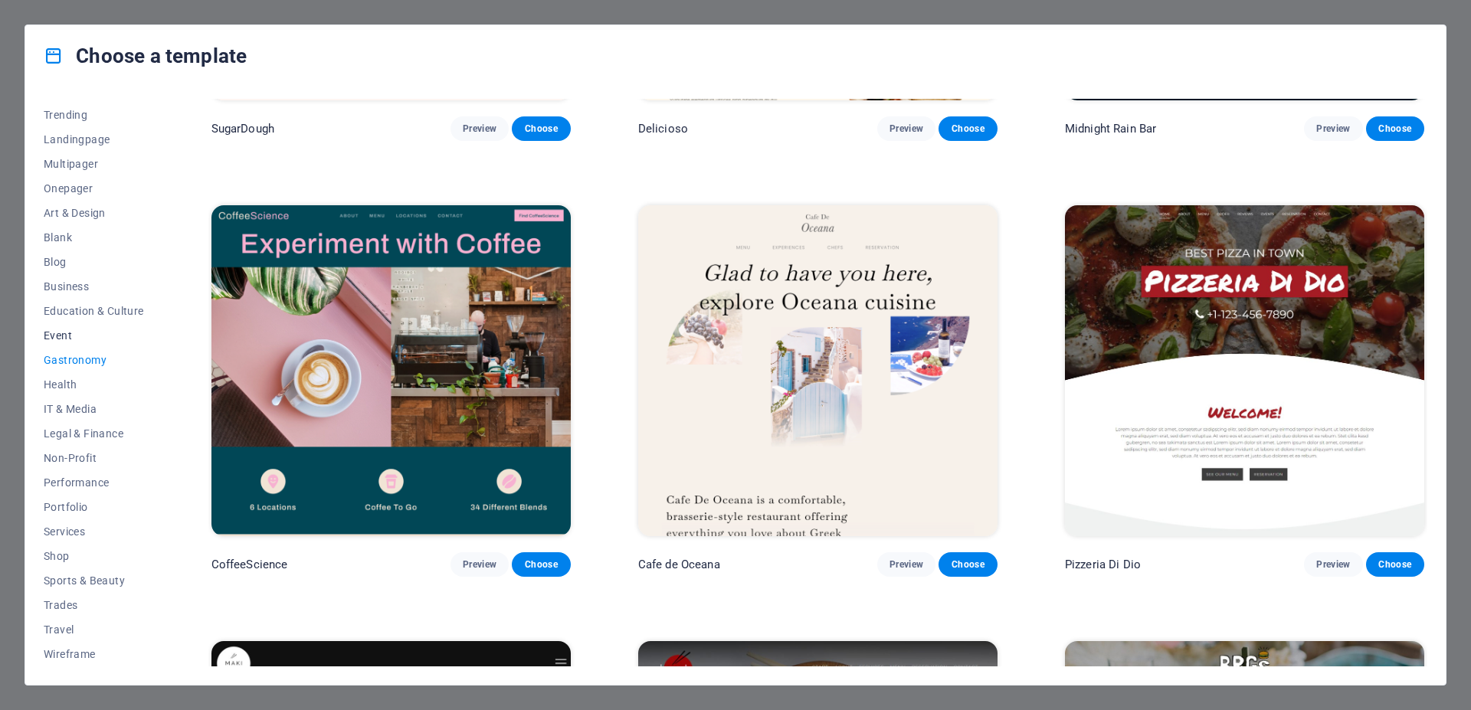
click at [58, 339] on span "Event" at bounding box center [94, 335] width 100 height 12
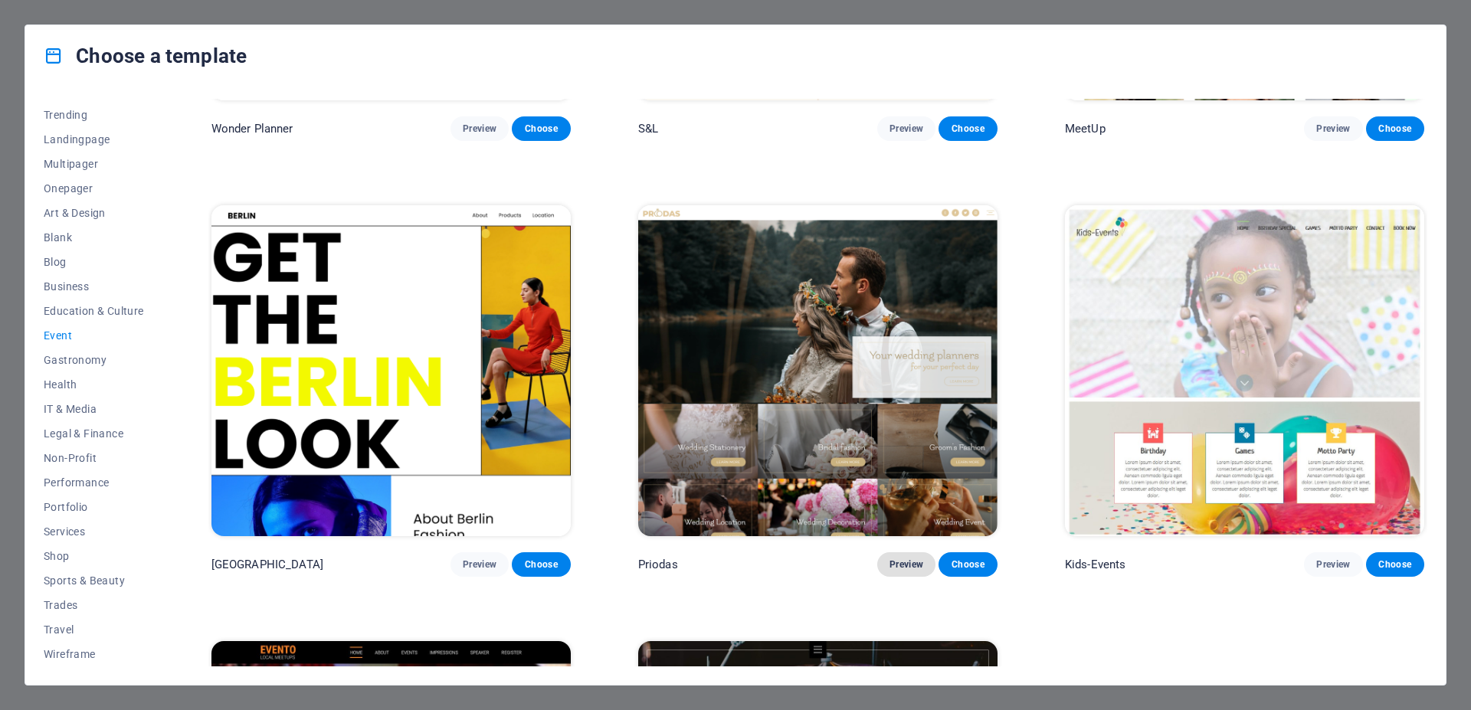
click at [912, 558] on span "Preview" at bounding box center [906, 564] width 34 height 12
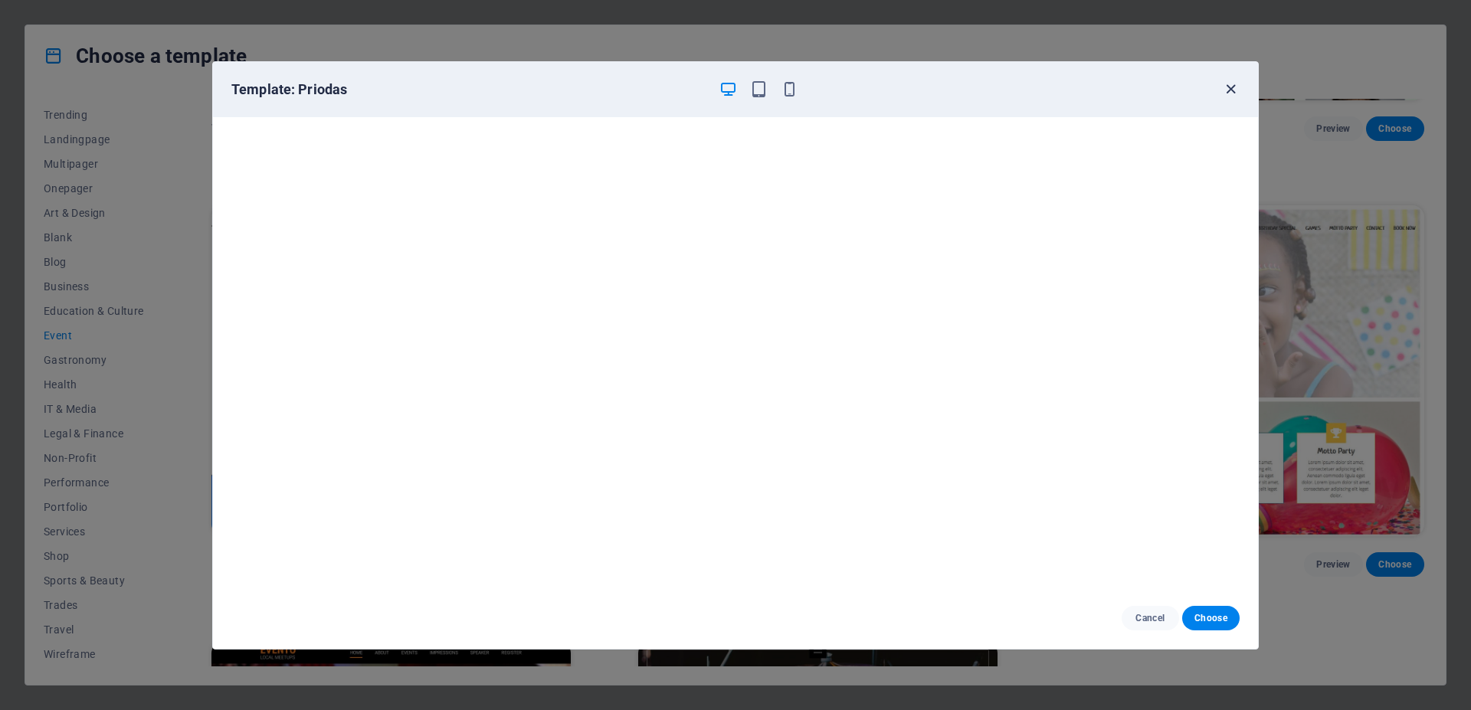
click at [1229, 89] on icon "button" at bounding box center [1231, 89] width 18 height 18
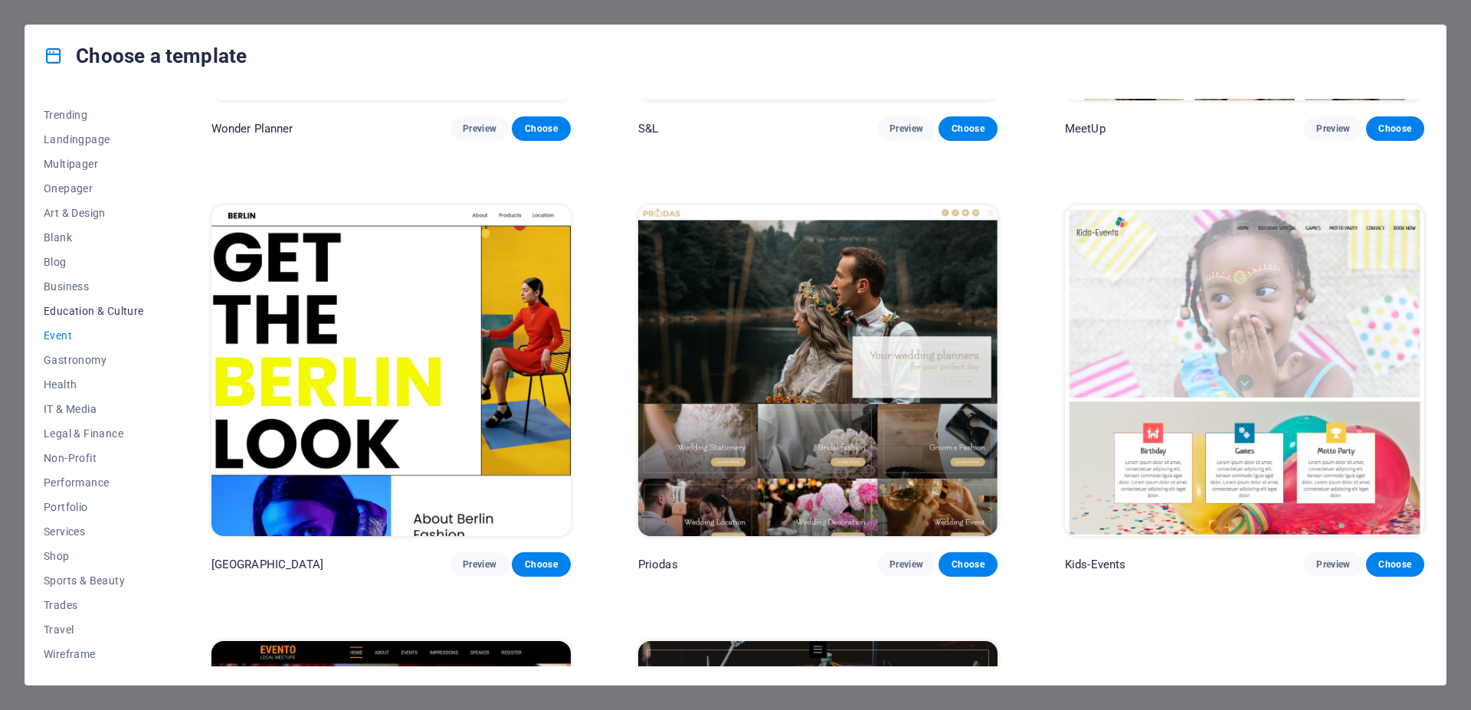
click at [83, 314] on span "Education & Culture" at bounding box center [94, 311] width 100 height 12
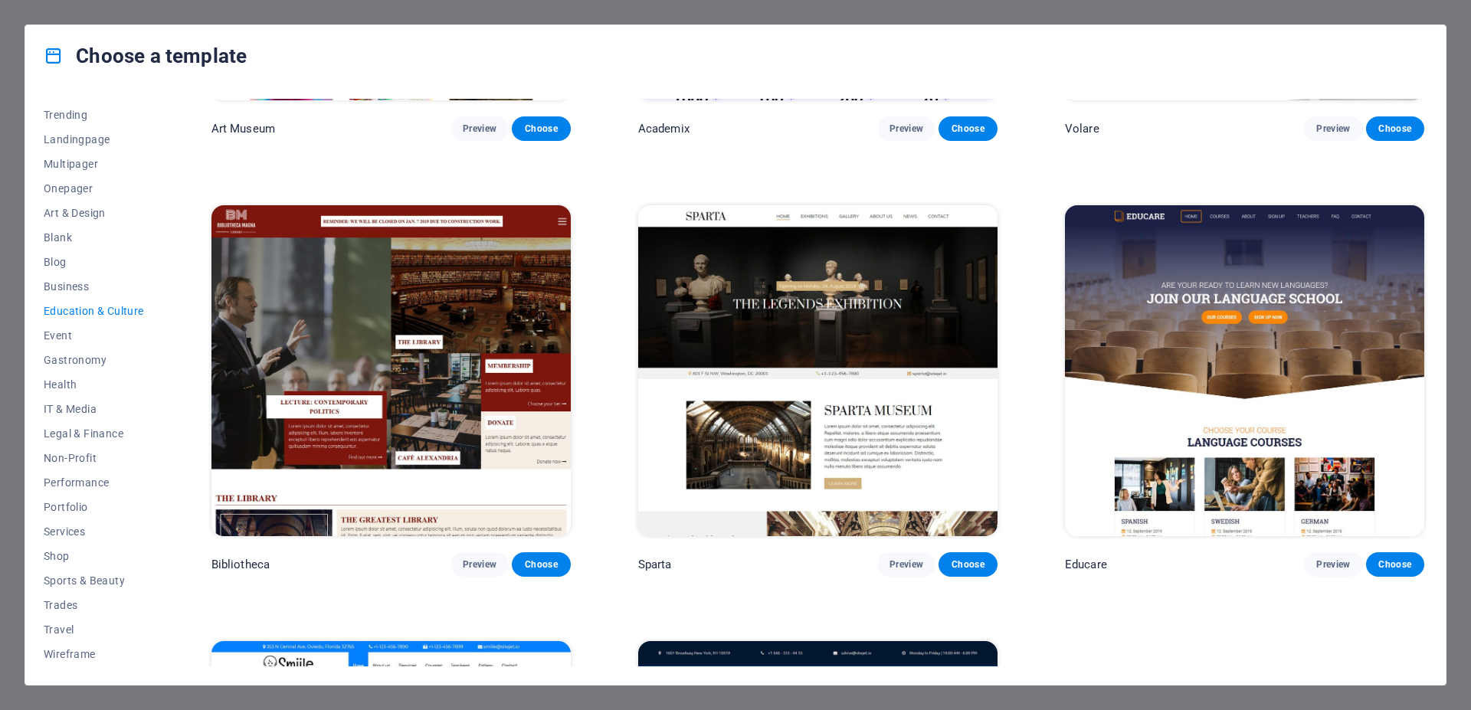
scroll to position [333, 0]
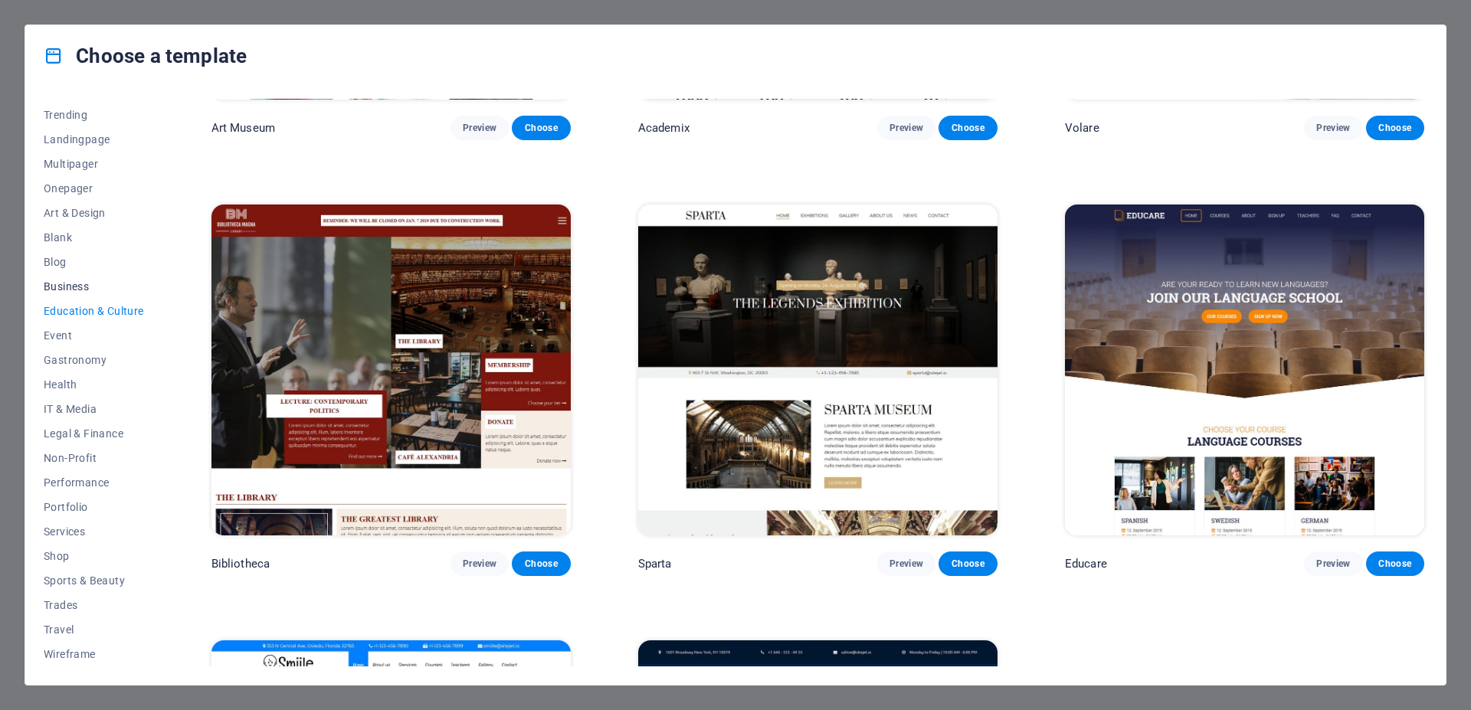
click at [73, 289] on span "Business" at bounding box center [94, 286] width 100 height 12
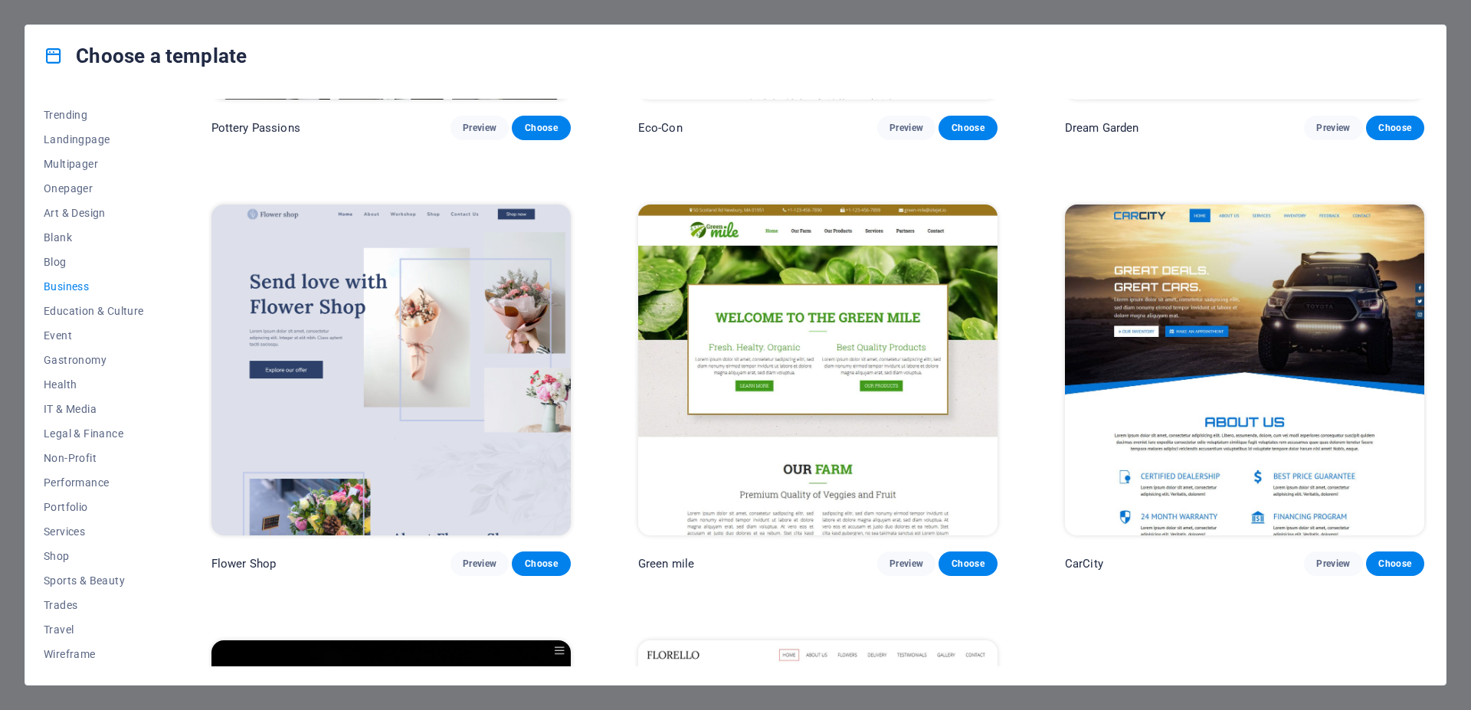
scroll to position [334, 0]
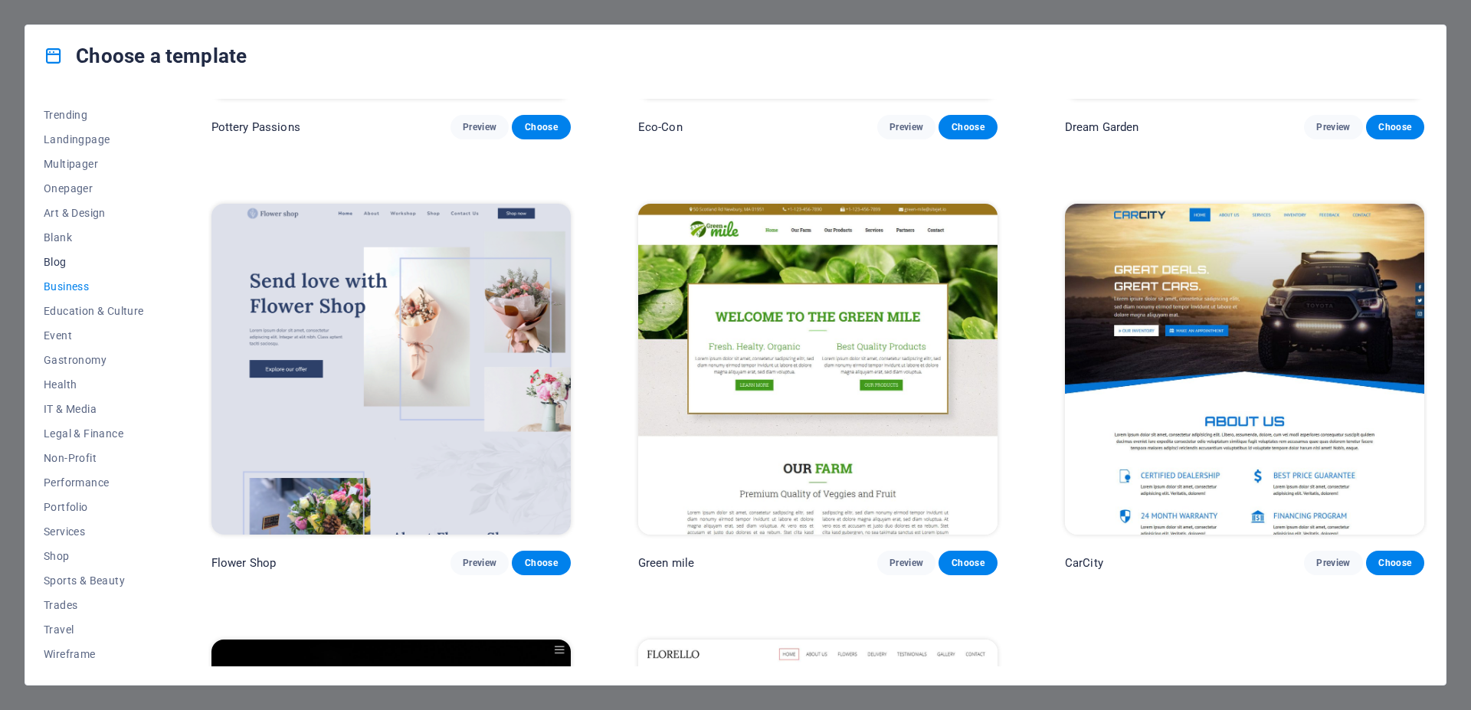
click at [63, 266] on span "Blog" at bounding box center [94, 262] width 100 height 12
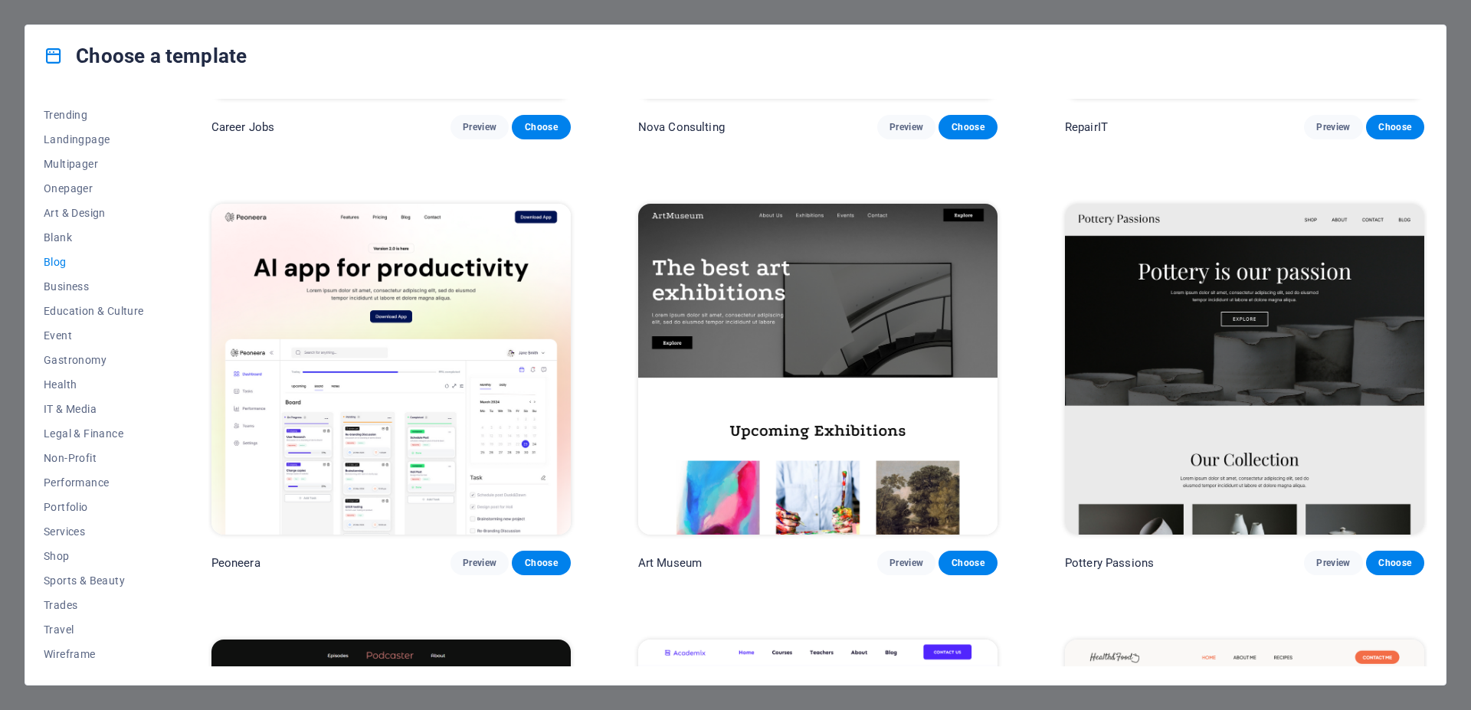
scroll to position [763, 0]
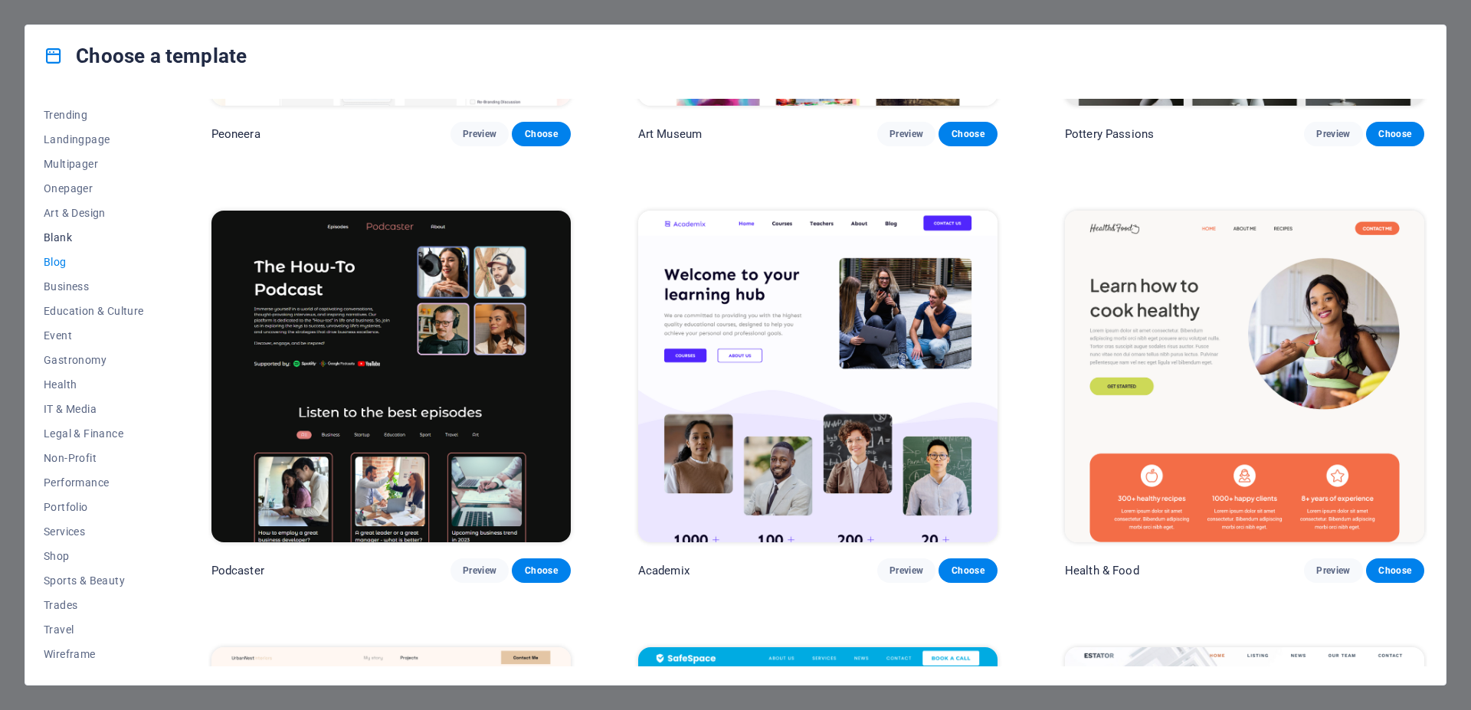
click at [56, 247] on button "Blank" at bounding box center [94, 237] width 100 height 25
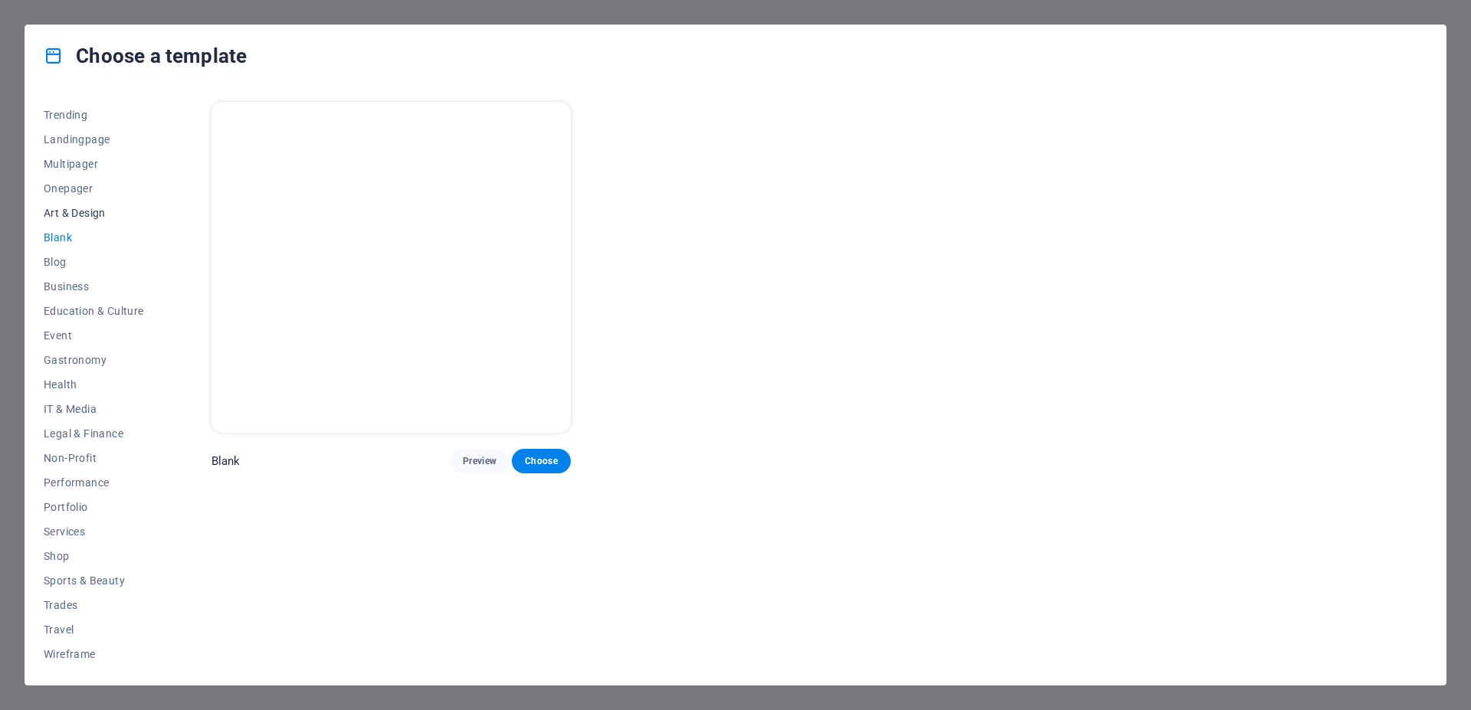
click at [78, 213] on span "Art & Design" at bounding box center [94, 213] width 100 height 12
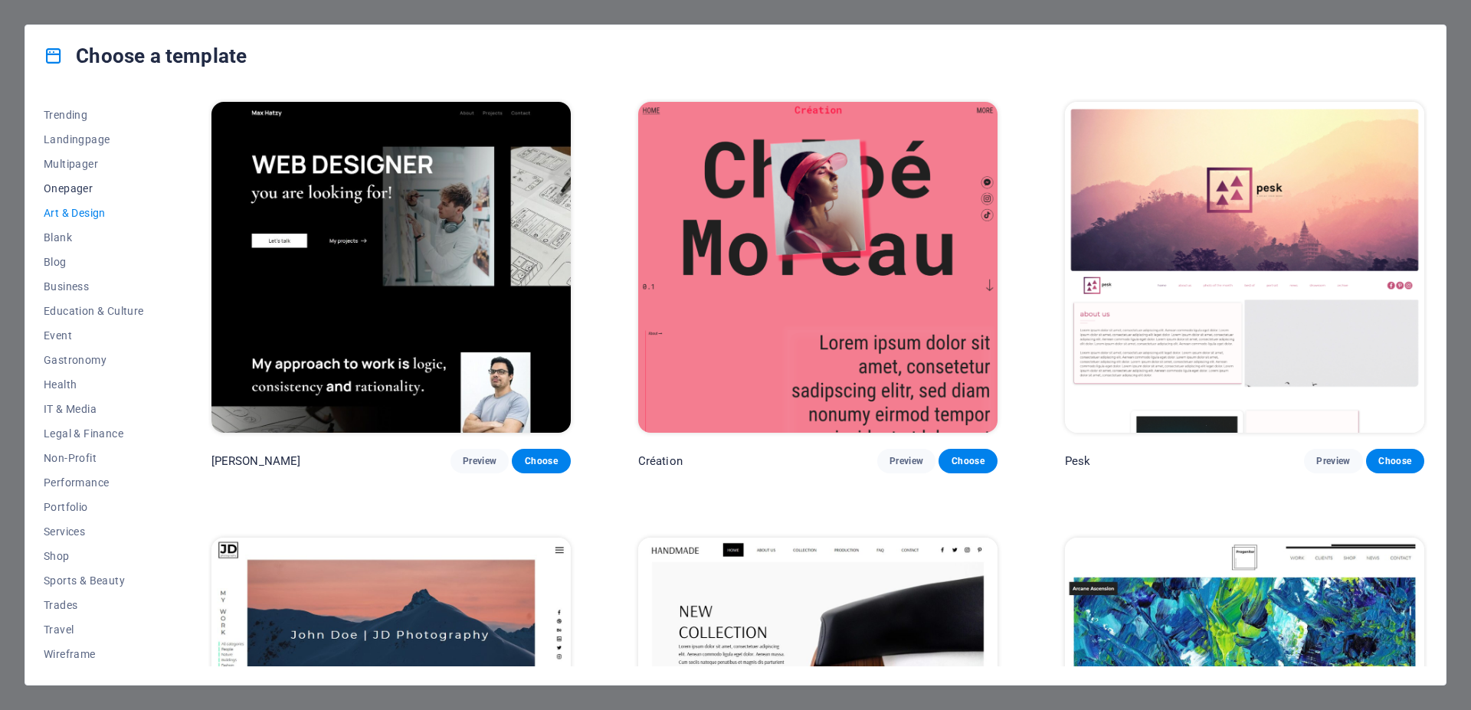
click at [61, 178] on button "Onepager" at bounding box center [94, 188] width 100 height 25
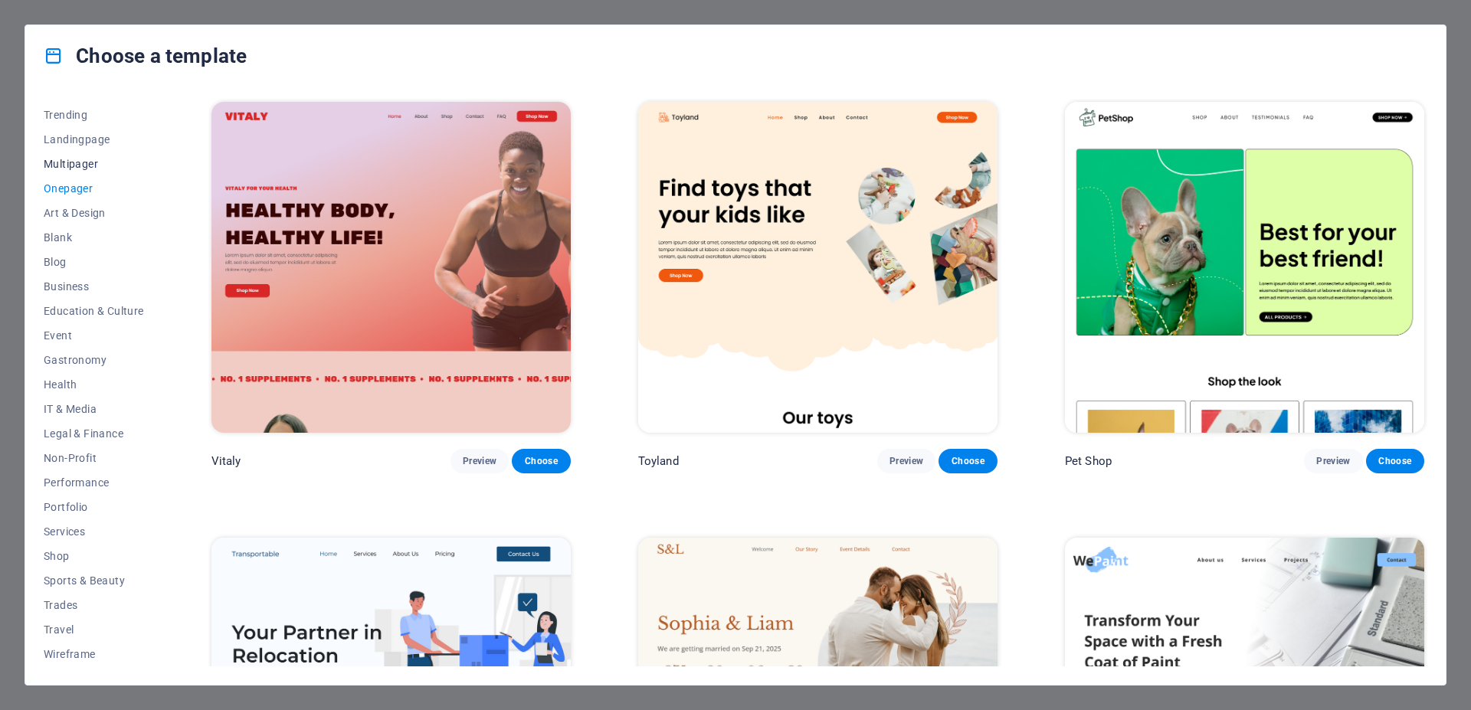
click at [79, 172] on button "Multipager" at bounding box center [94, 164] width 100 height 25
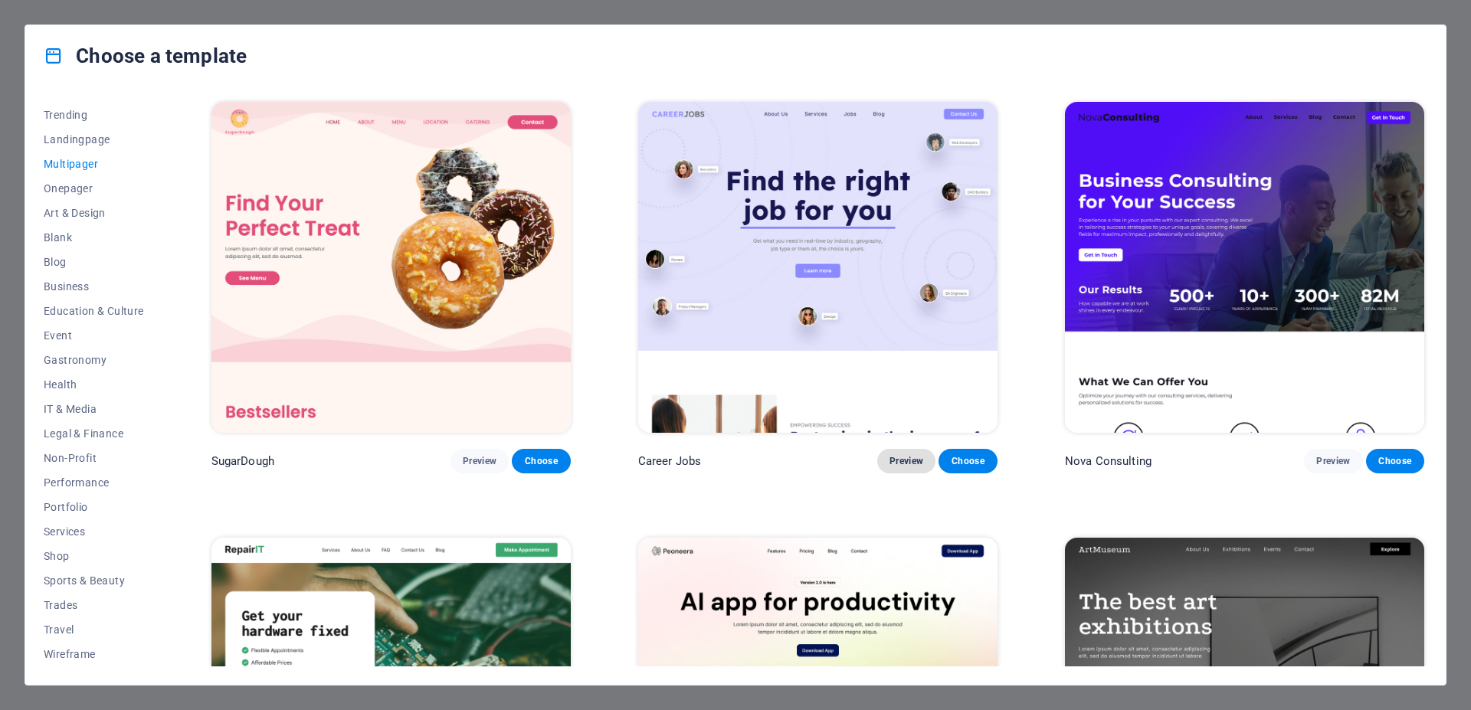
click at [895, 459] on span "Preview" at bounding box center [906, 461] width 34 height 12
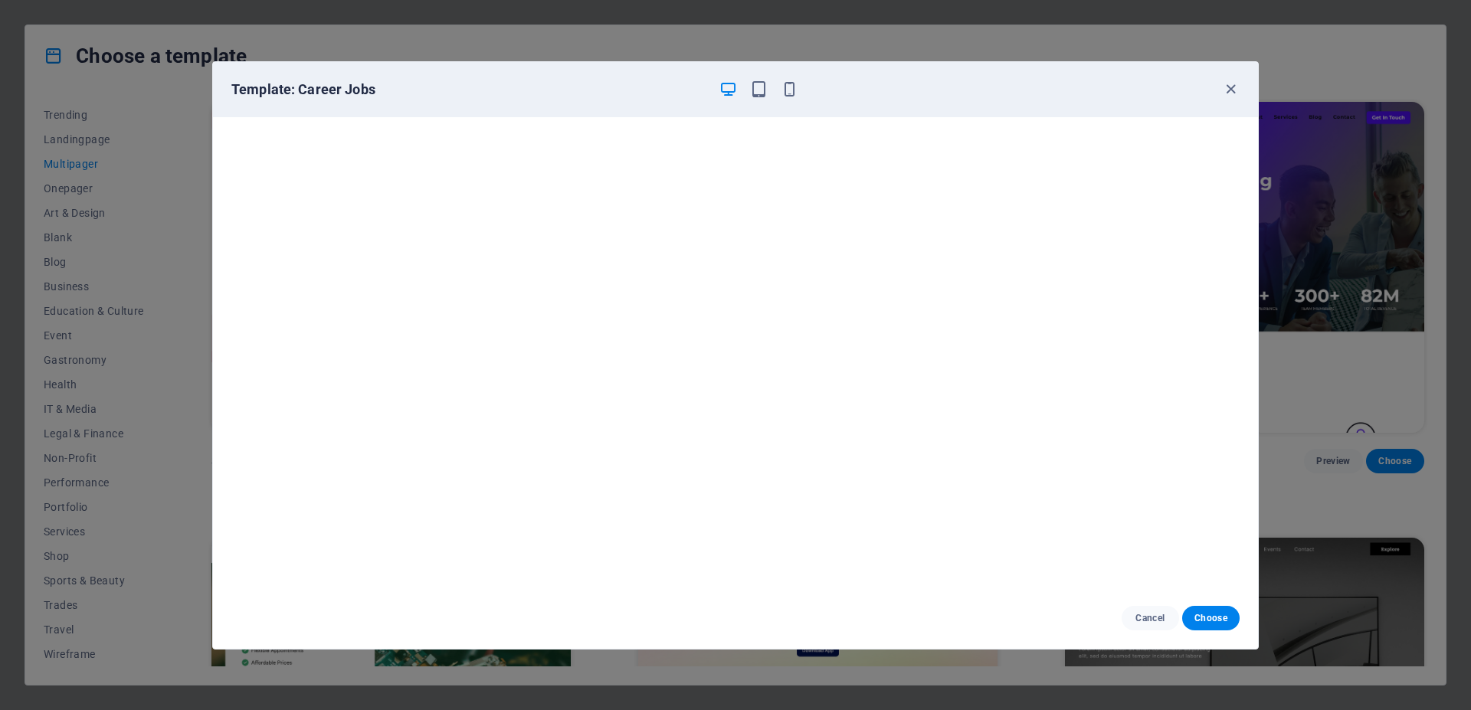
click at [1240, 91] on div "Template: Career Jobs" at bounding box center [735, 89] width 1045 height 55
click at [1226, 89] on icon "button" at bounding box center [1231, 89] width 18 height 18
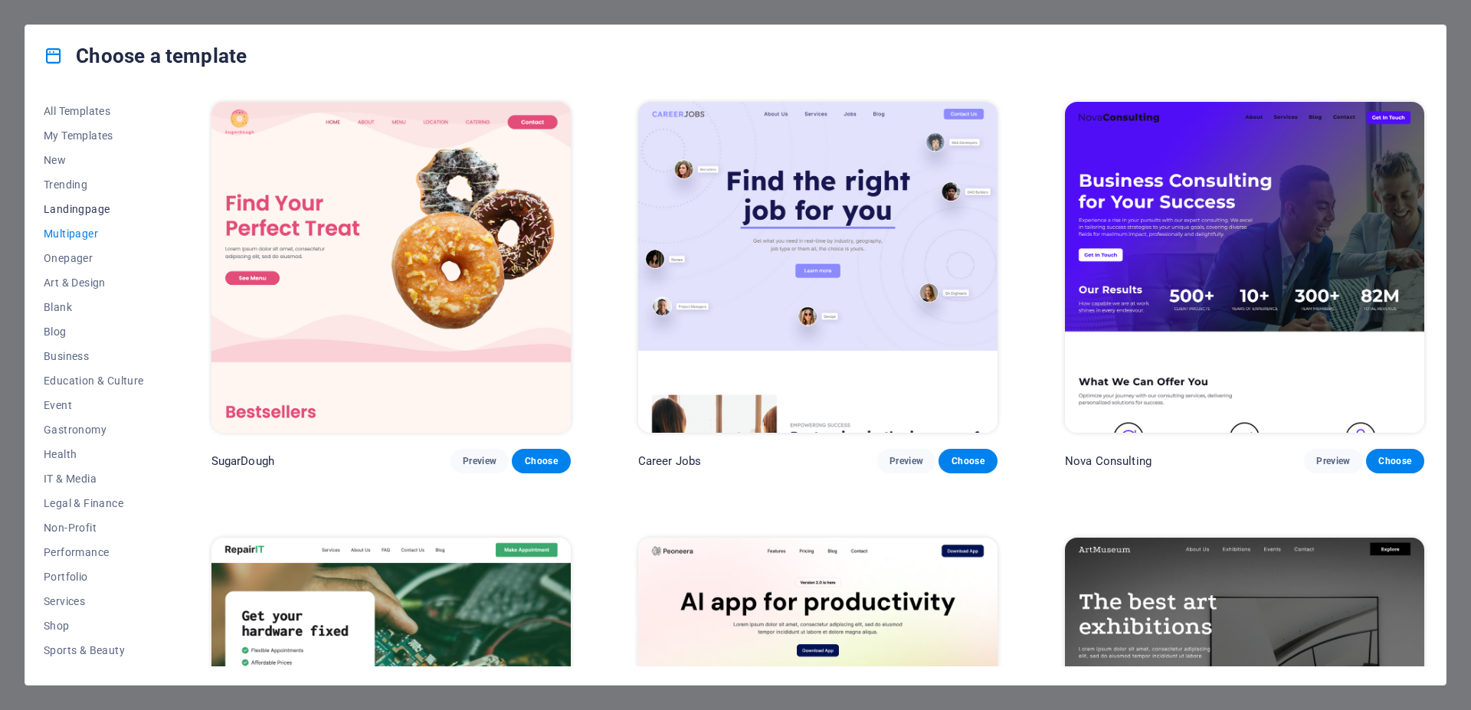
click at [81, 201] on button "Landingpage" at bounding box center [94, 209] width 100 height 25
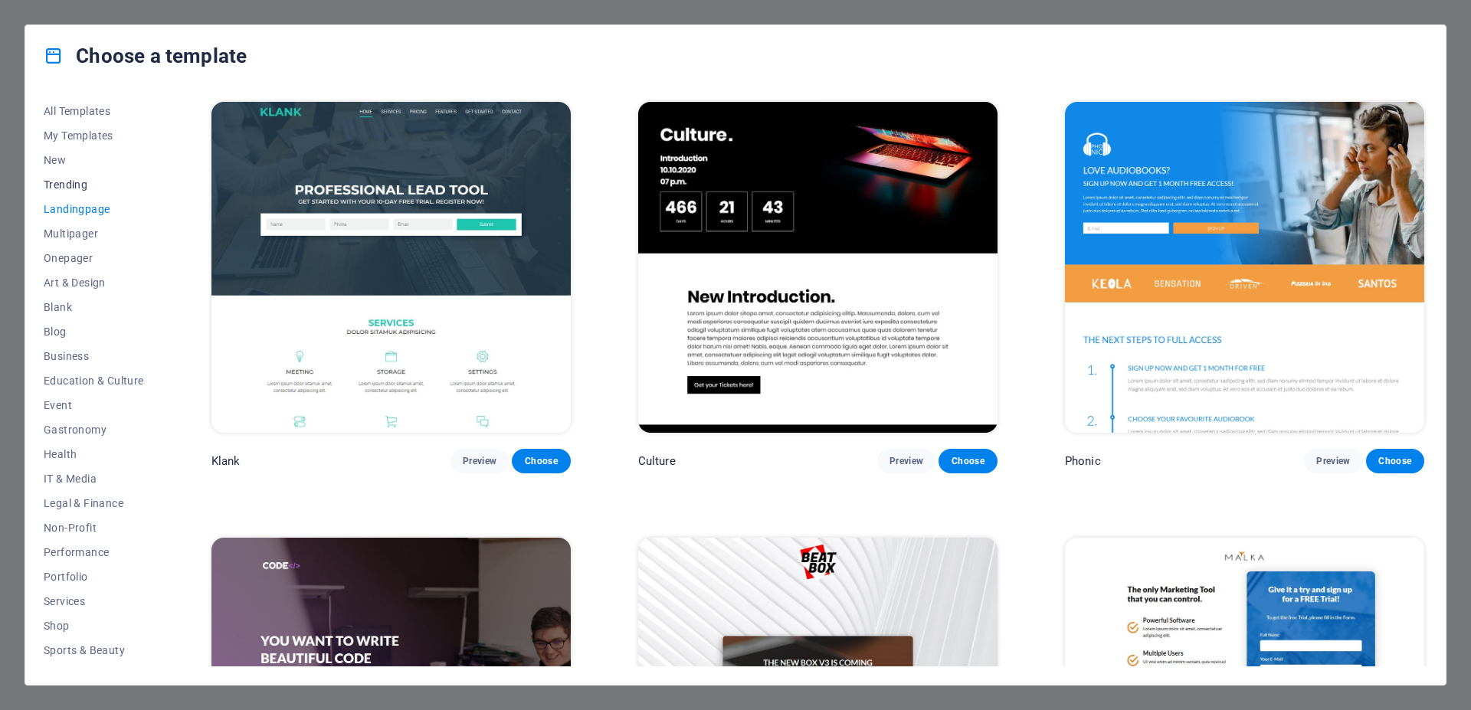
click at [65, 188] on span "Trending" at bounding box center [94, 184] width 100 height 12
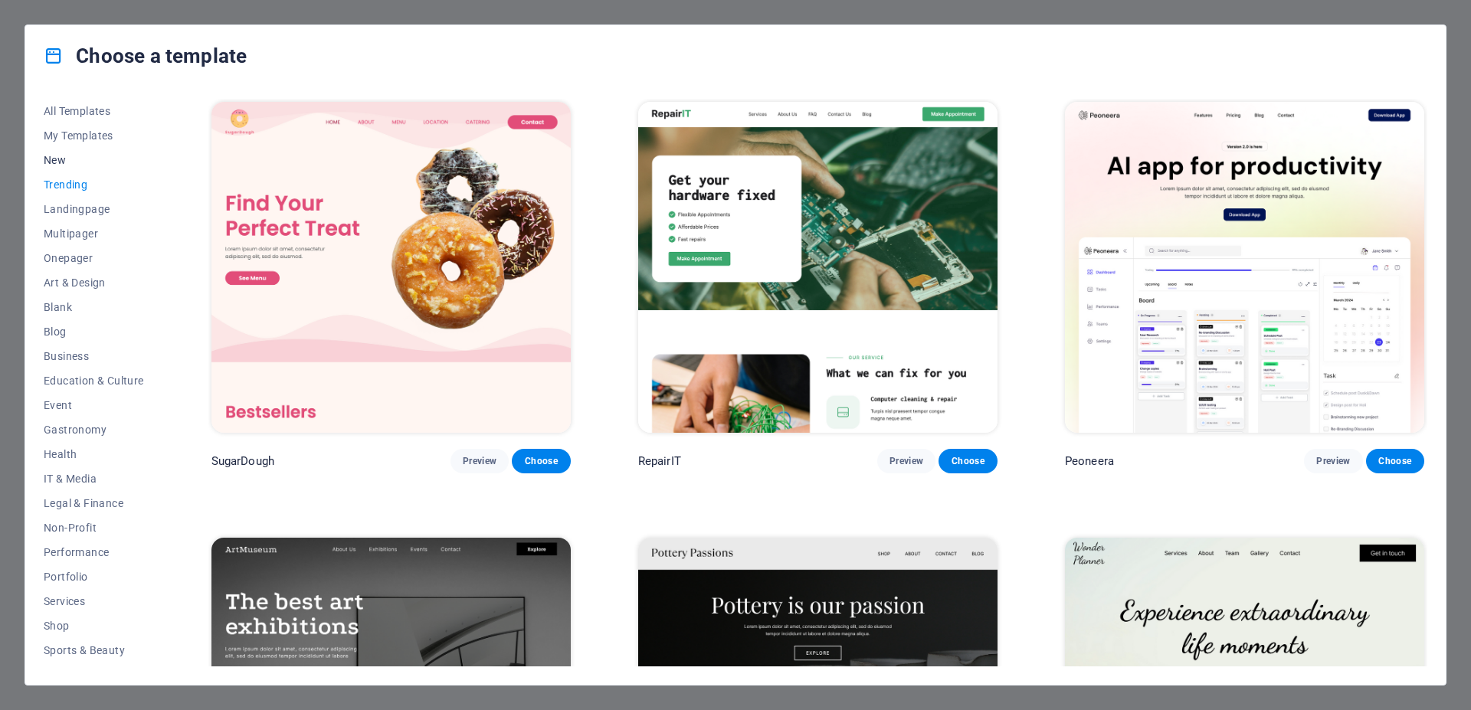
click at [56, 162] on span "New" at bounding box center [94, 160] width 100 height 12
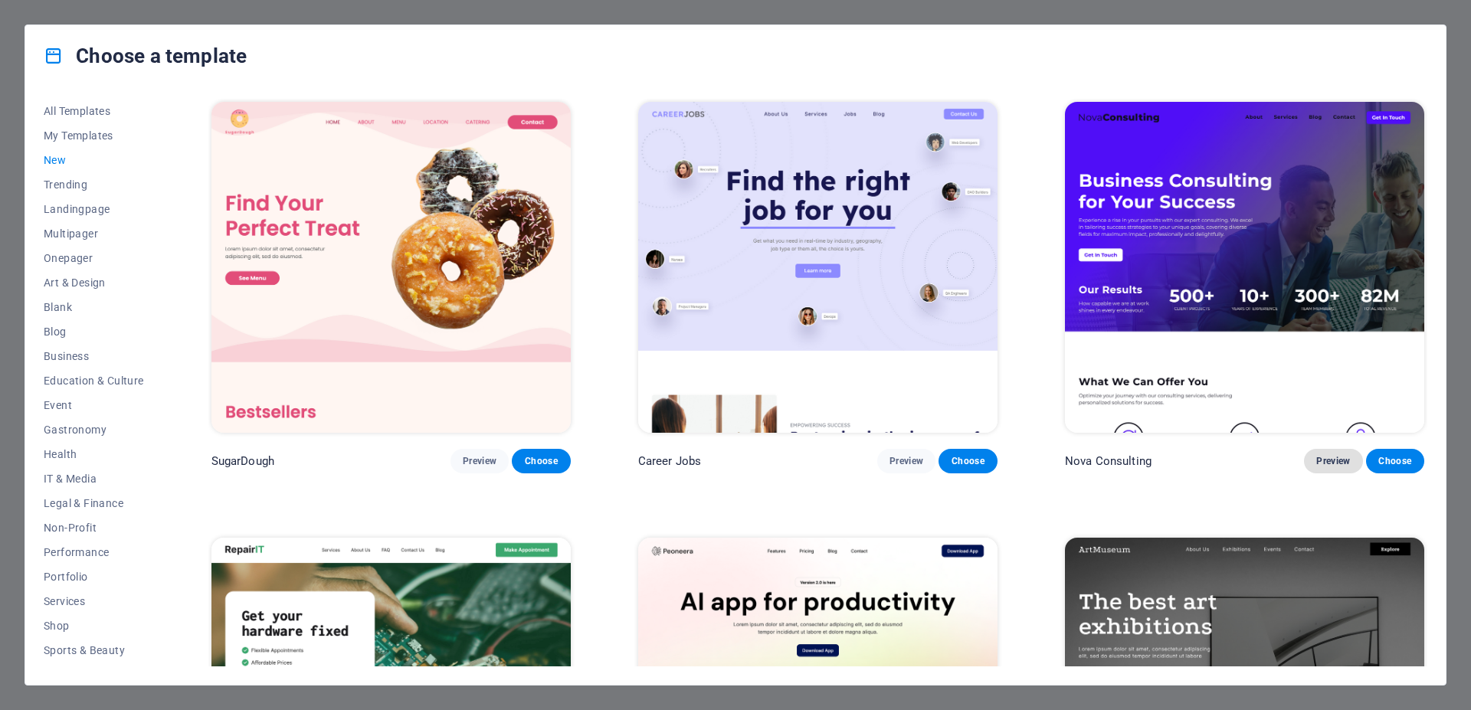
click at [1325, 455] on span "Preview" at bounding box center [1333, 461] width 34 height 12
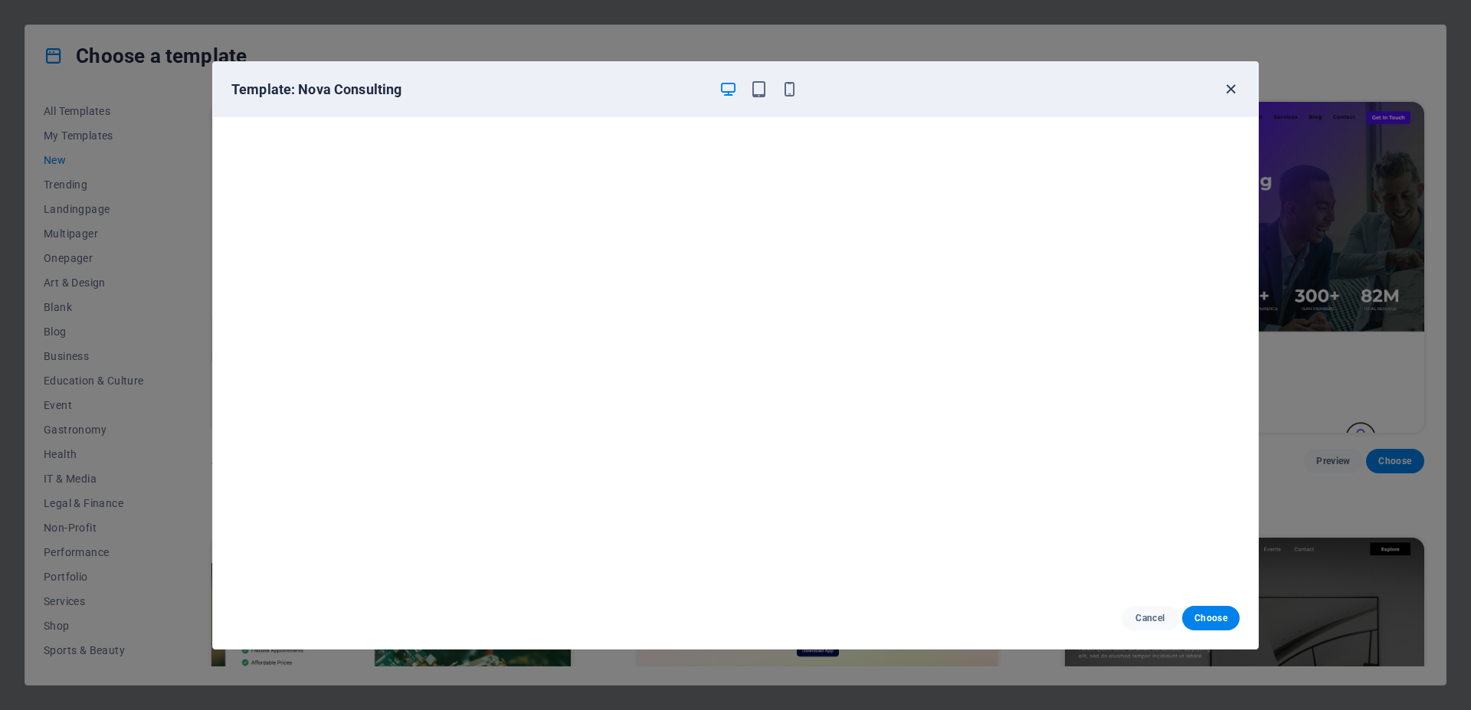
click at [1231, 87] on icon "button" at bounding box center [1231, 89] width 18 height 18
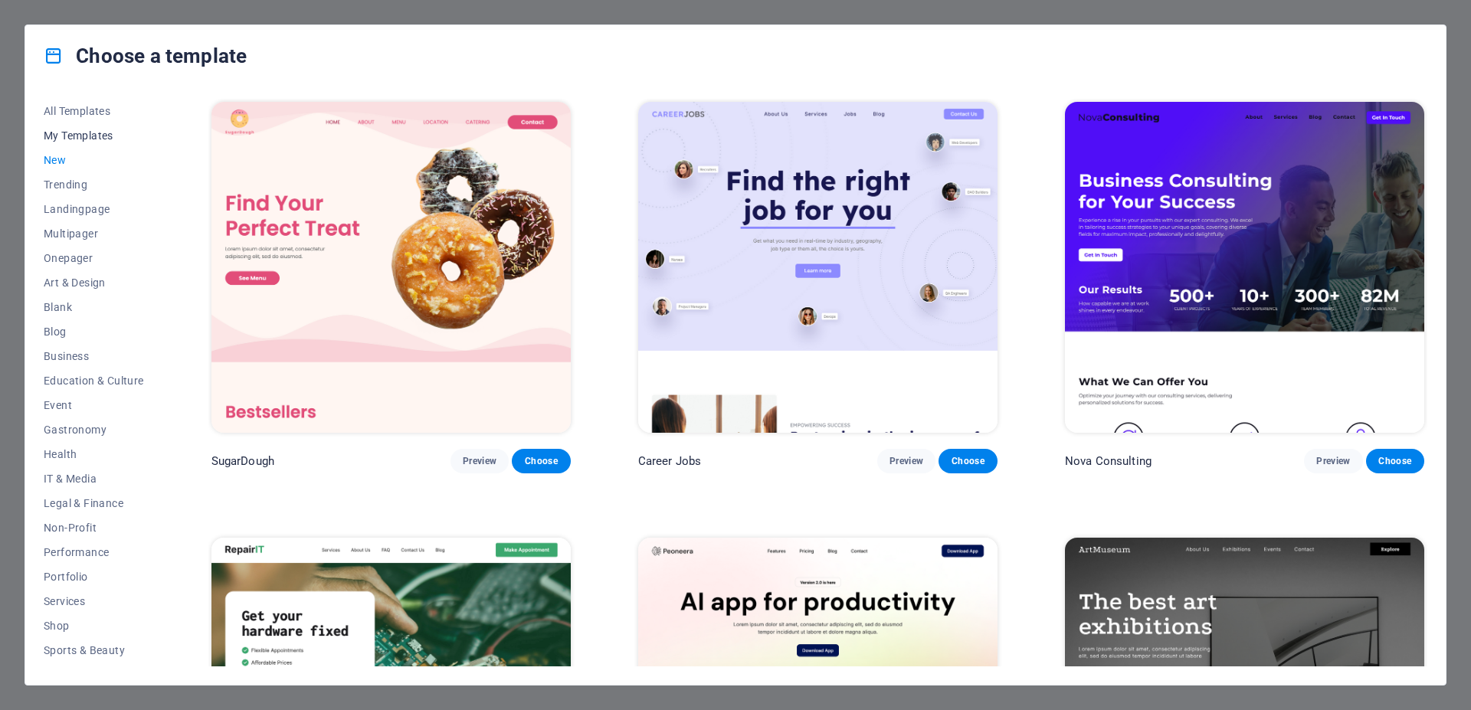
click at [61, 134] on span "My Templates" at bounding box center [94, 135] width 100 height 12
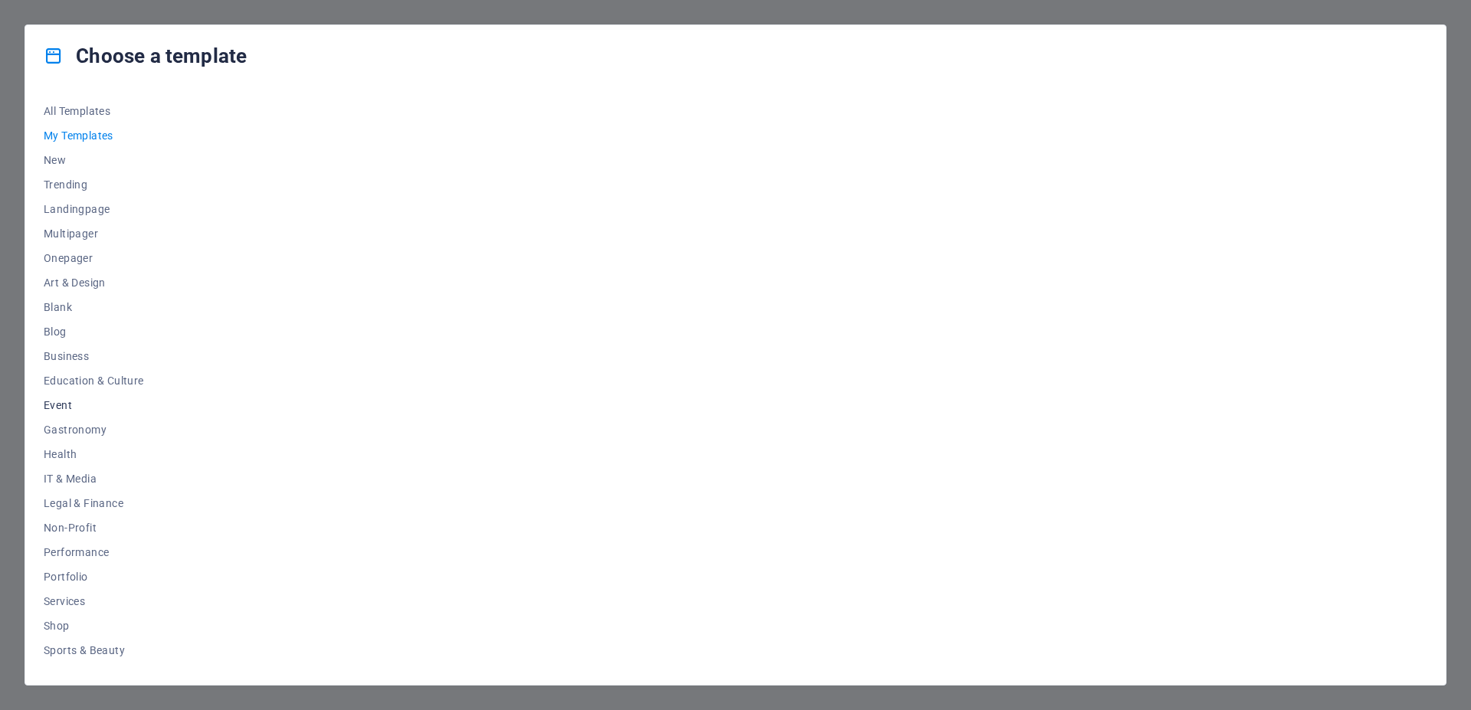
click at [67, 408] on span "Event" at bounding box center [94, 405] width 100 height 12
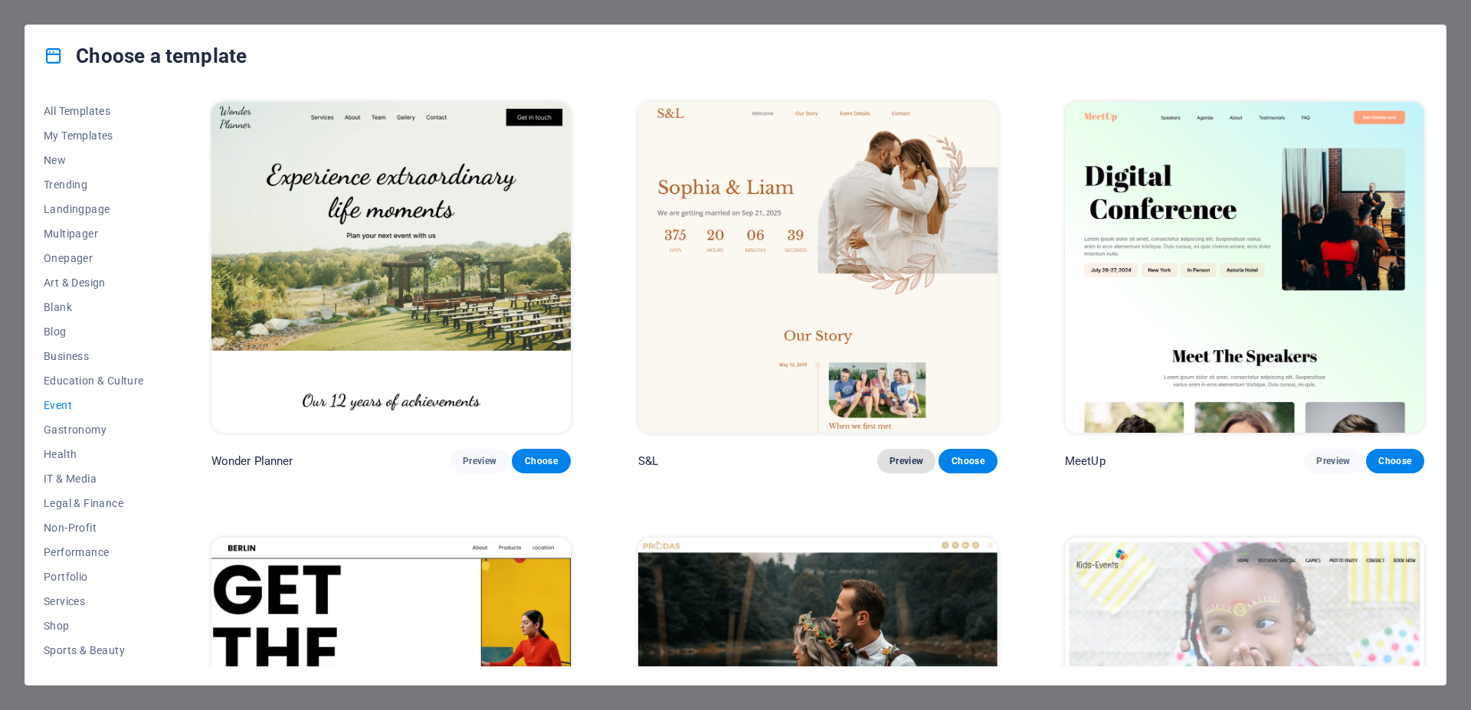
click at [897, 455] on span "Preview" at bounding box center [906, 461] width 34 height 12
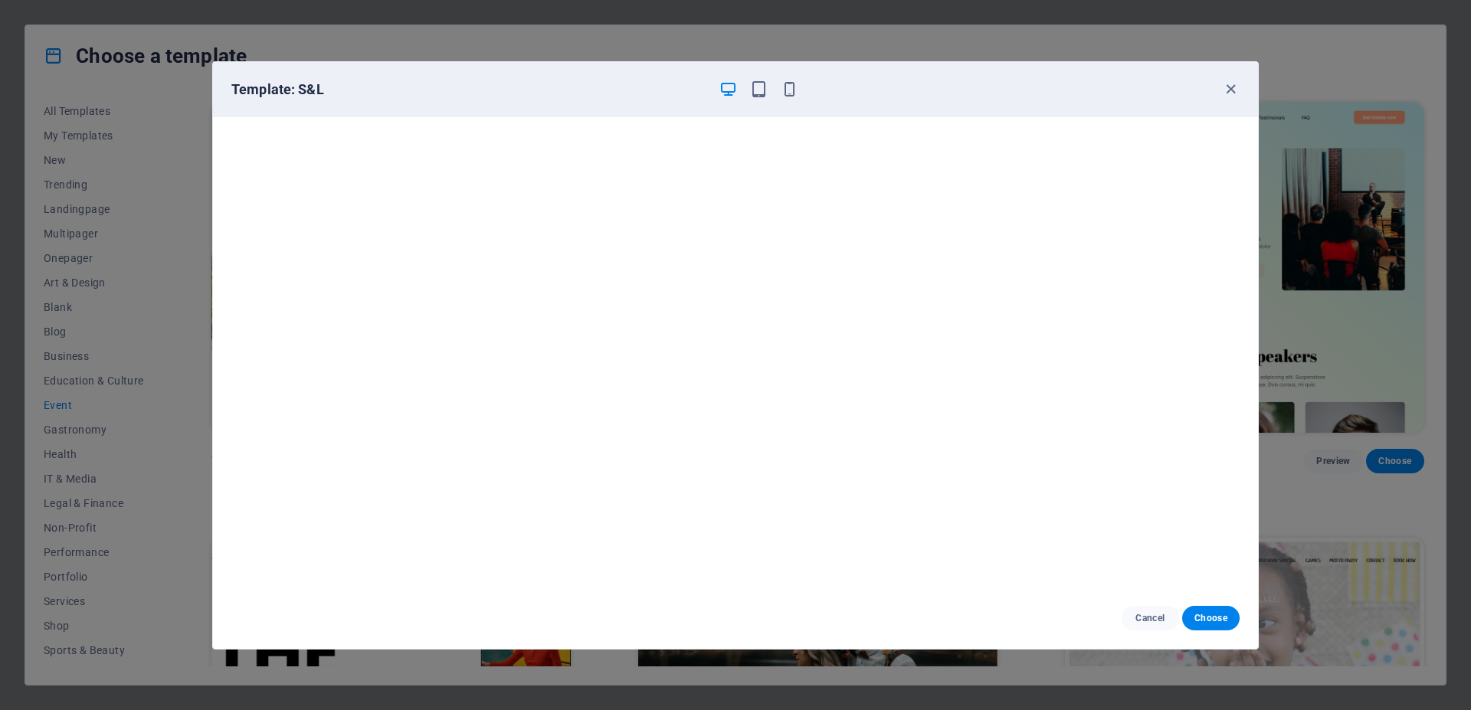
drag, startPoint x: 1222, startPoint y: 619, endPoint x: 1151, endPoint y: 630, distance: 72.2
click at [1157, 637] on div "Cancel Choose" at bounding box center [735, 618] width 1045 height 61
click at [1149, 619] on span "Cancel" at bounding box center [1150, 618] width 33 height 12
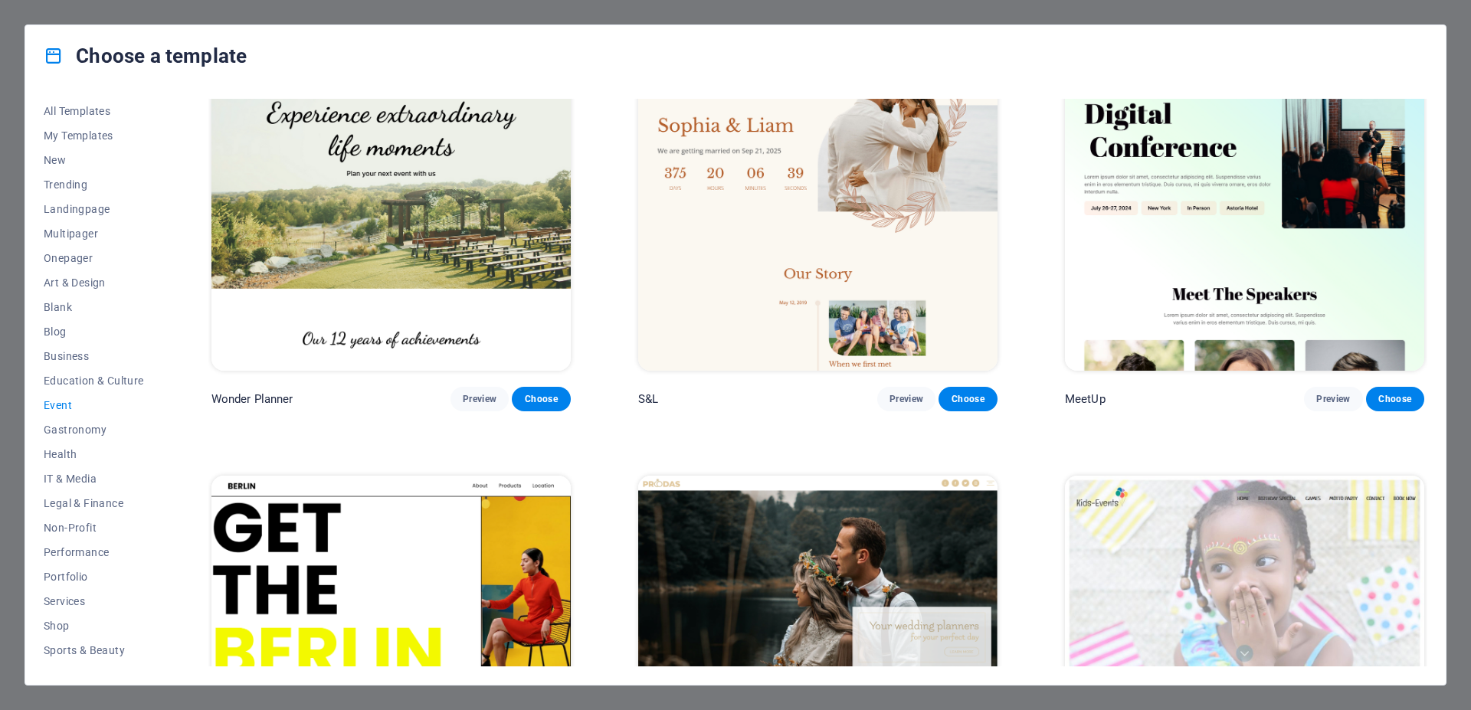
scroll to position [270, 0]
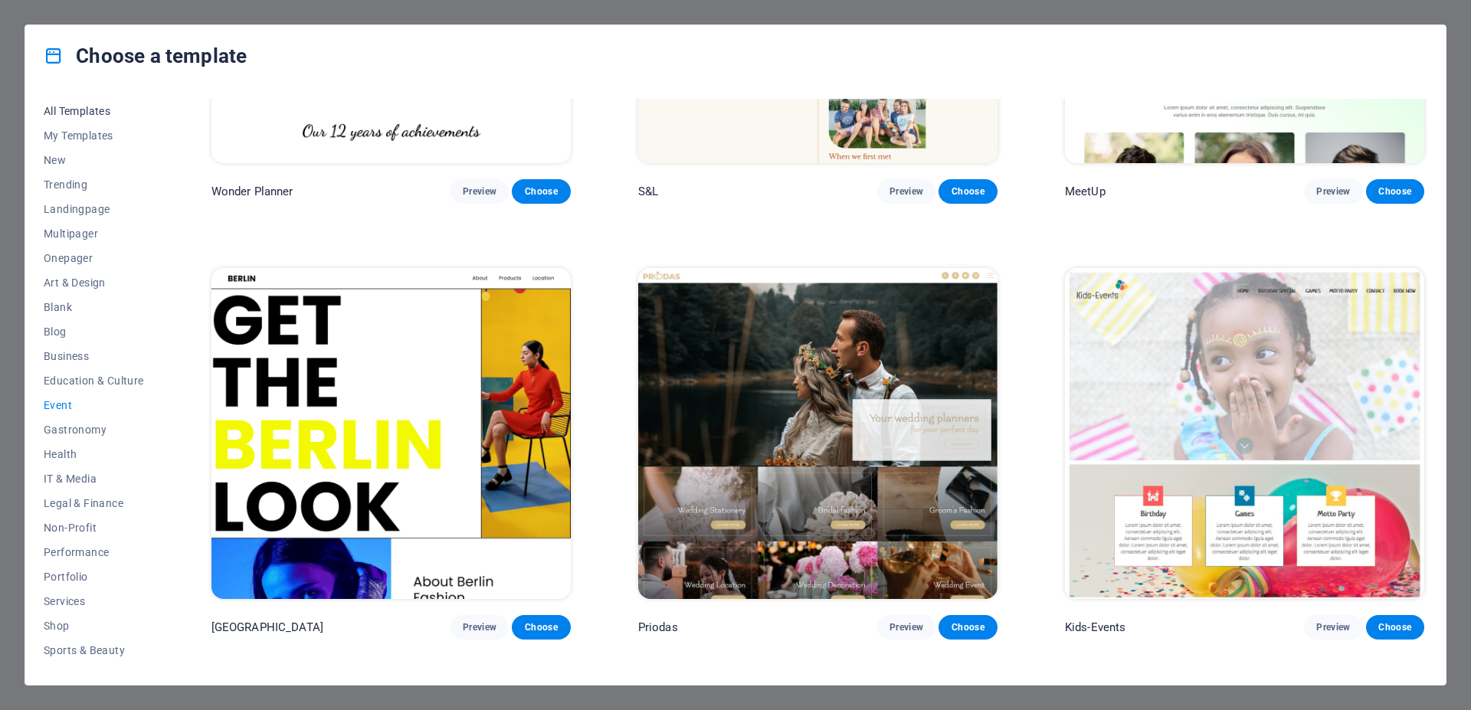
click at [93, 109] on span "All Templates" at bounding box center [94, 111] width 100 height 12
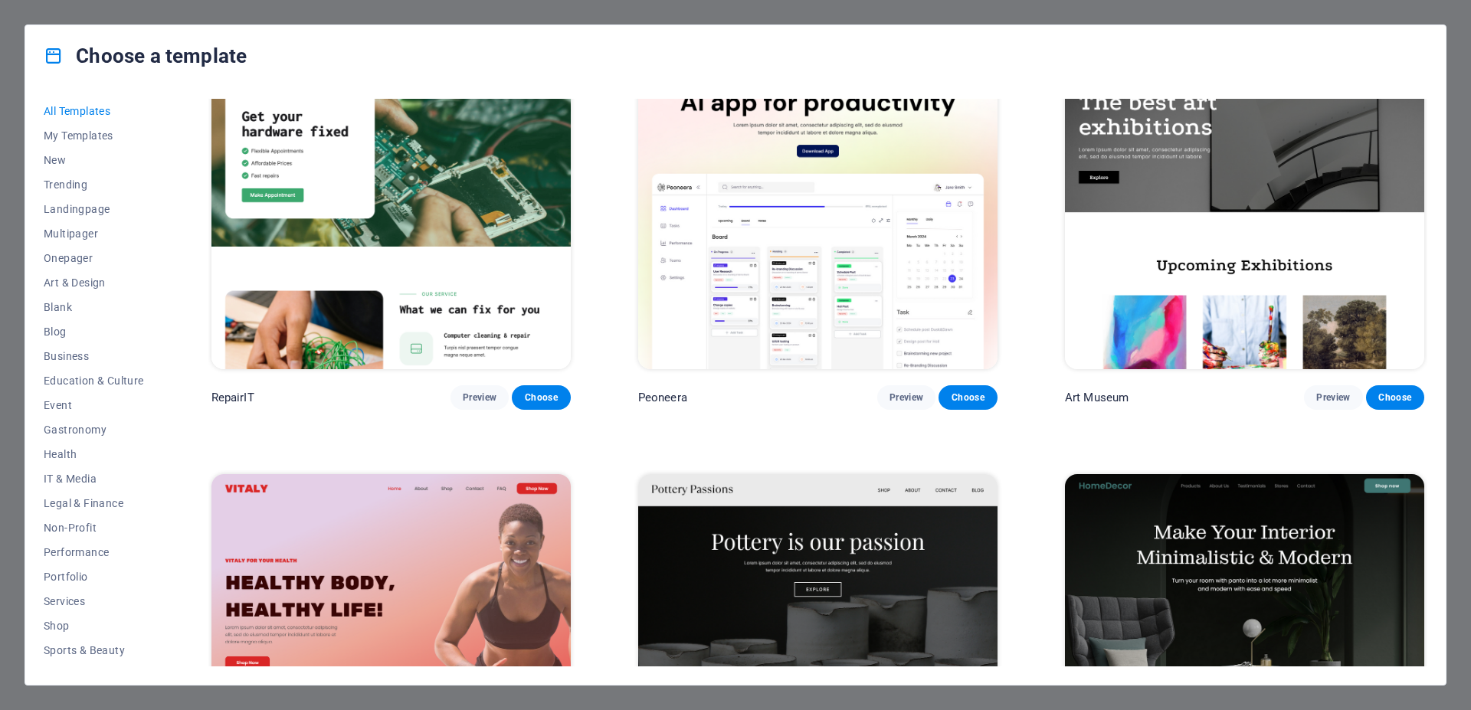
scroll to position [643, 0]
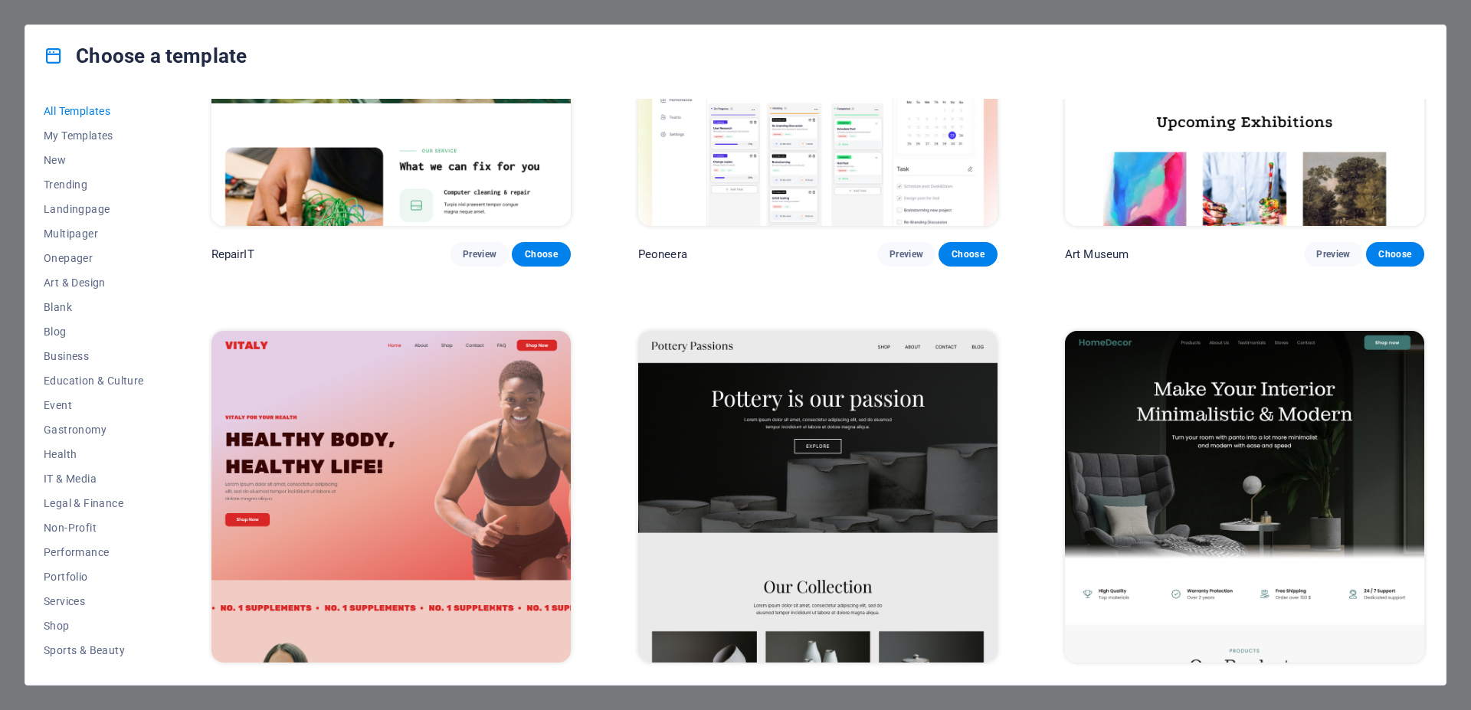
click at [732, 416] on img at bounding box center [817, 496] width 359 height 331
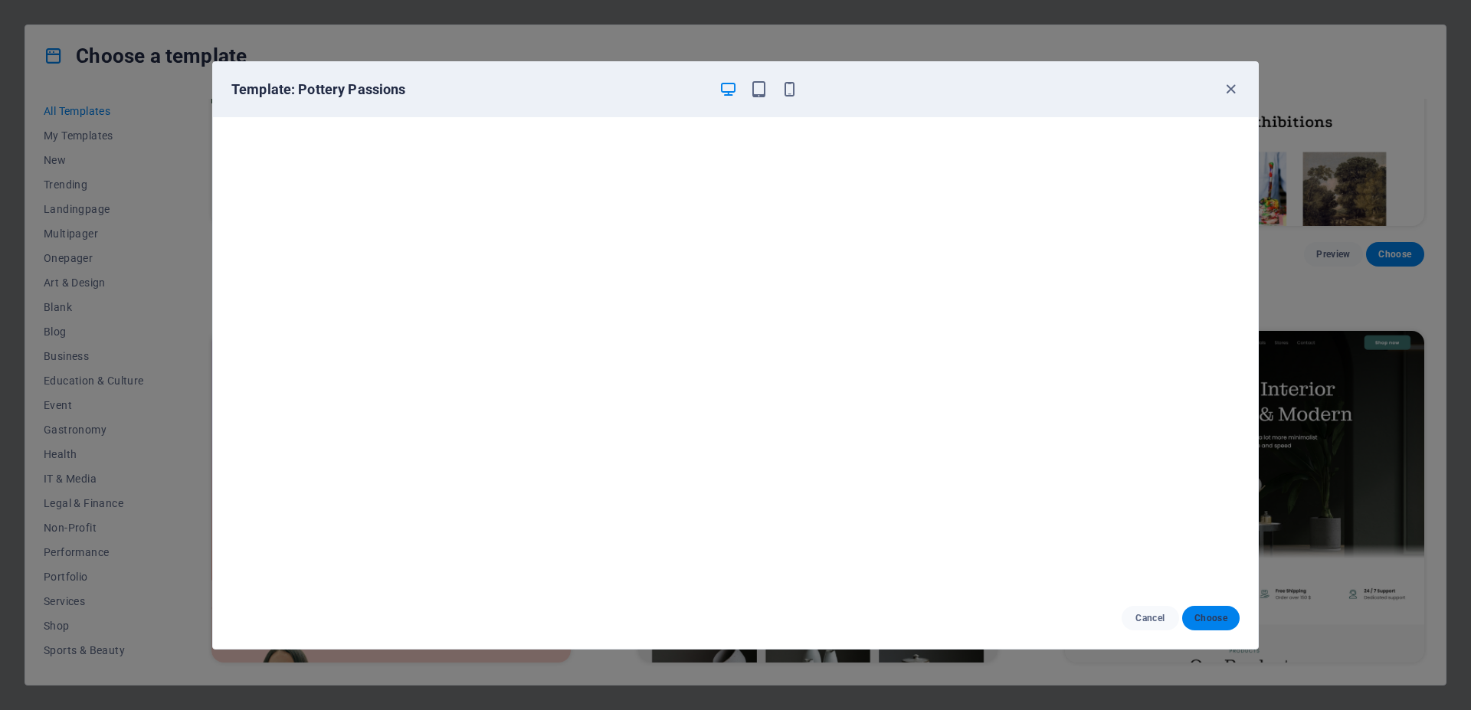
click at [1219, 616] on span "Choose" at bounding box center [1210, 618] width 33 height 12
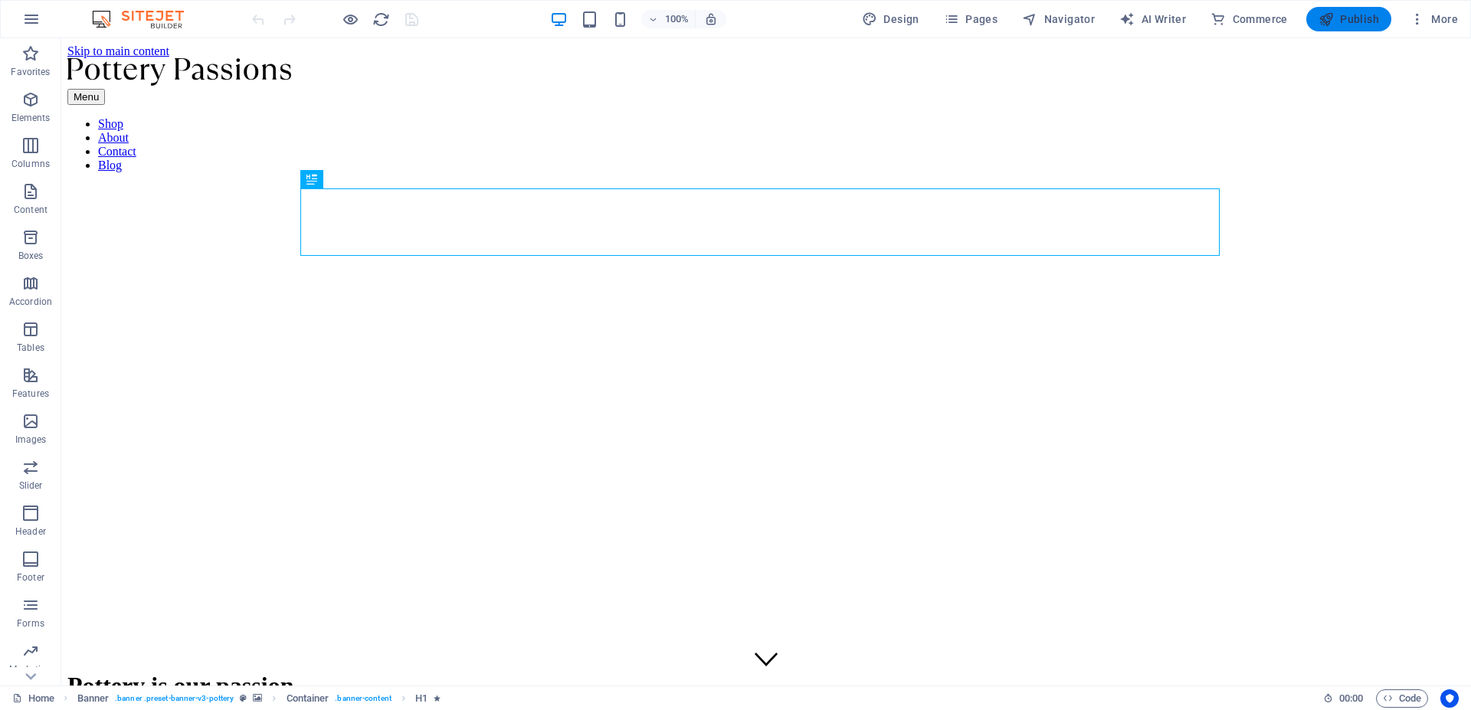
click at [1356, 18] on span "Publish" at bounding box center [1348, 18] width 61 height 15
